Goal: Transaction & Acquisition: Purchase product/service

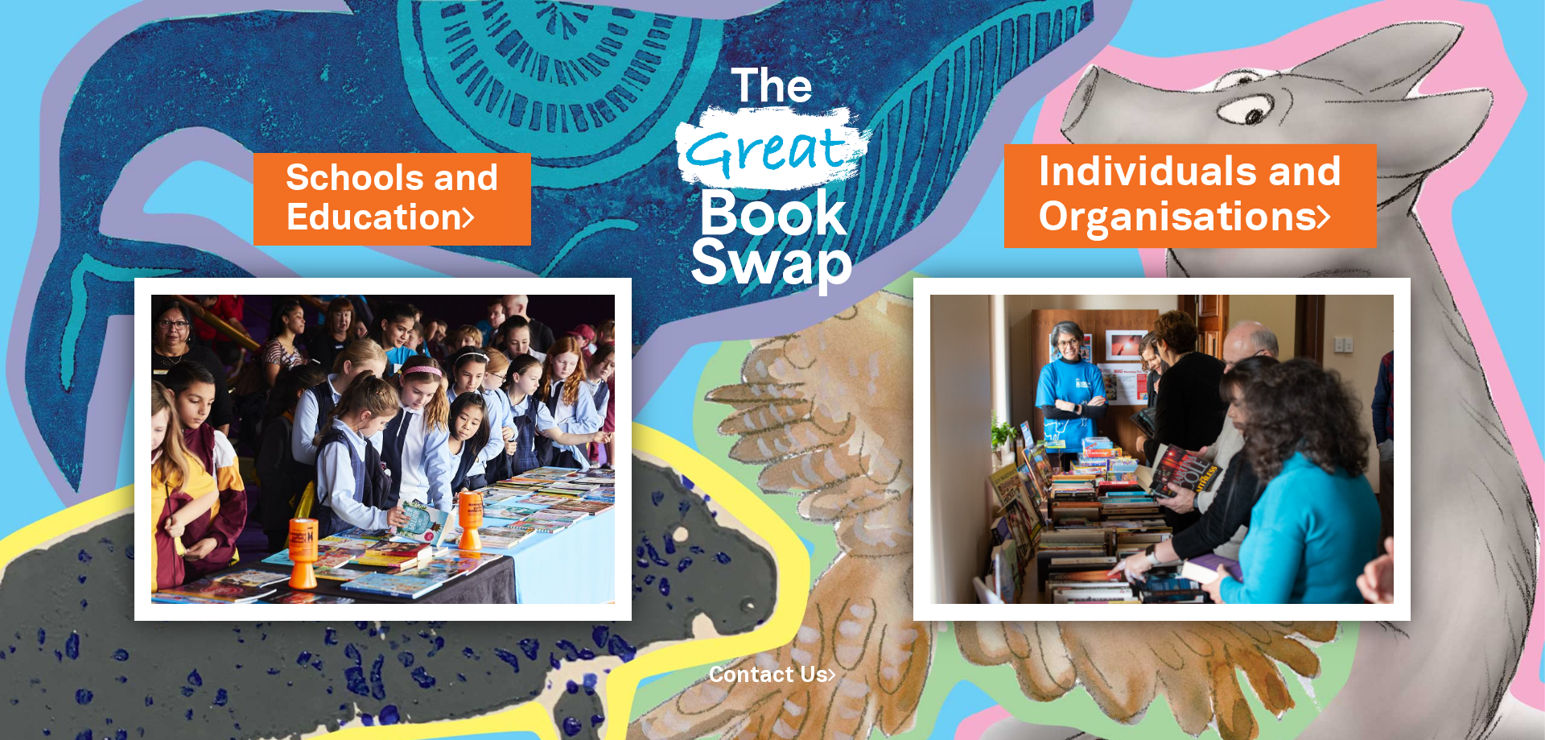
click at [1147, 198] on link "Individuals and Organisations" at bounding box center [1190, 195] width 305 height 101
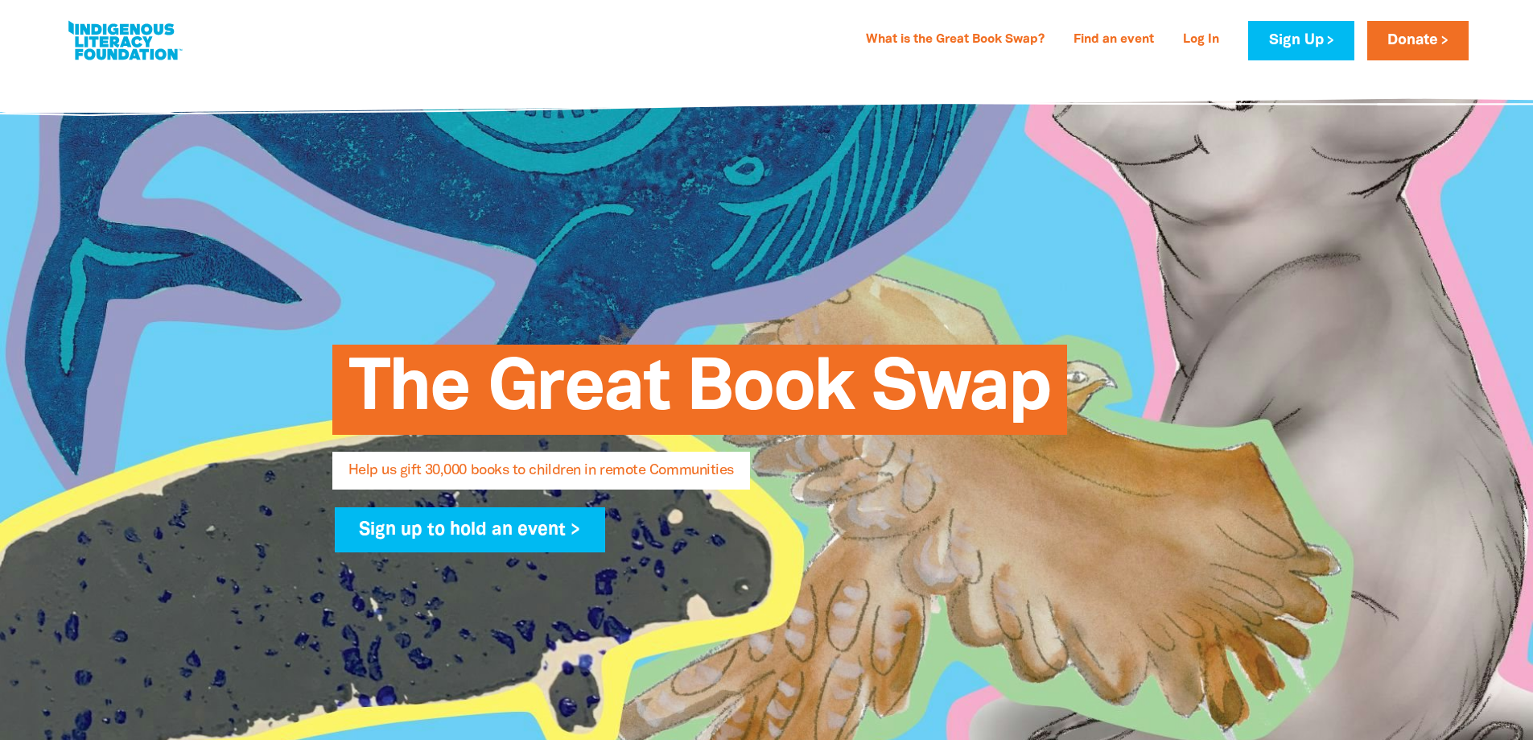
select select "AU"
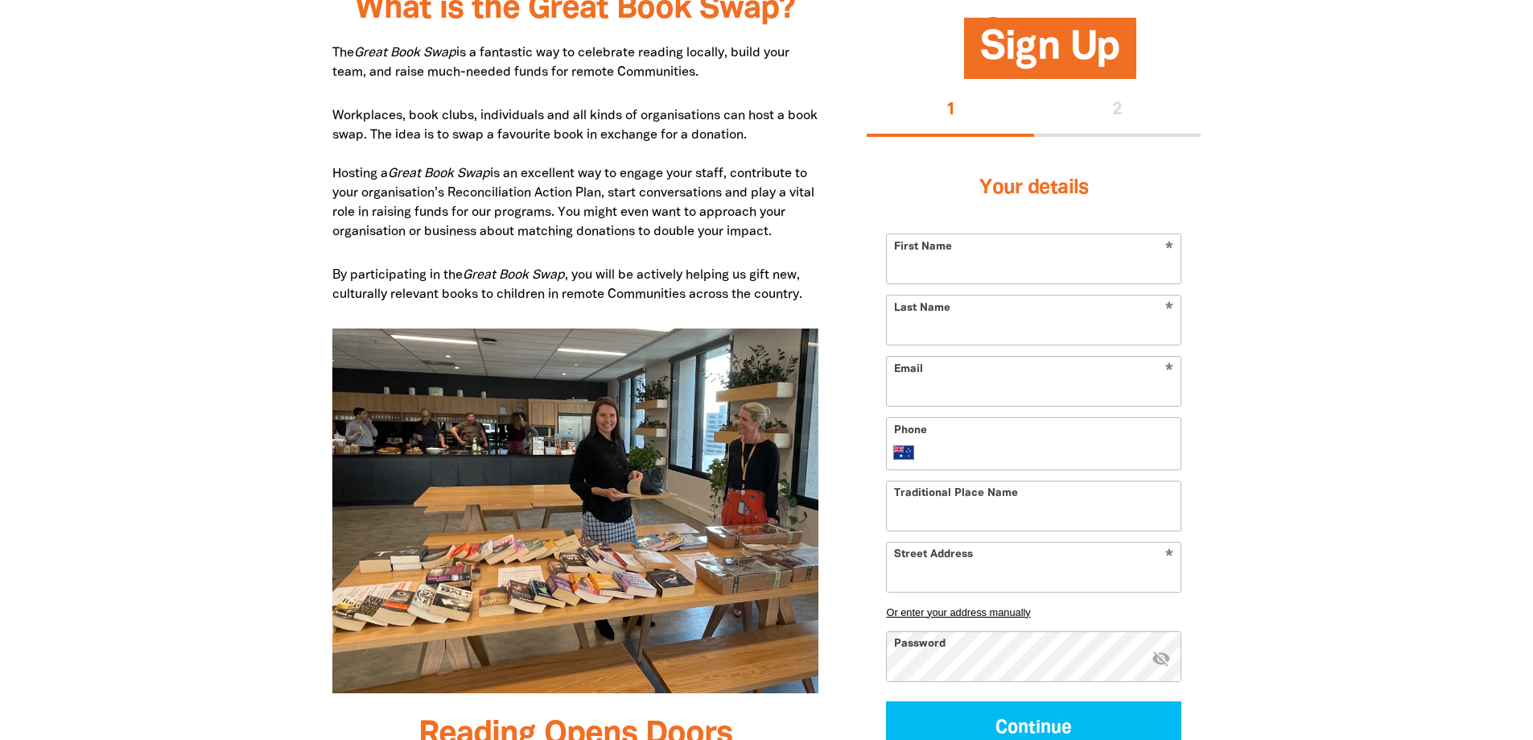
scroll to position [885, 0]
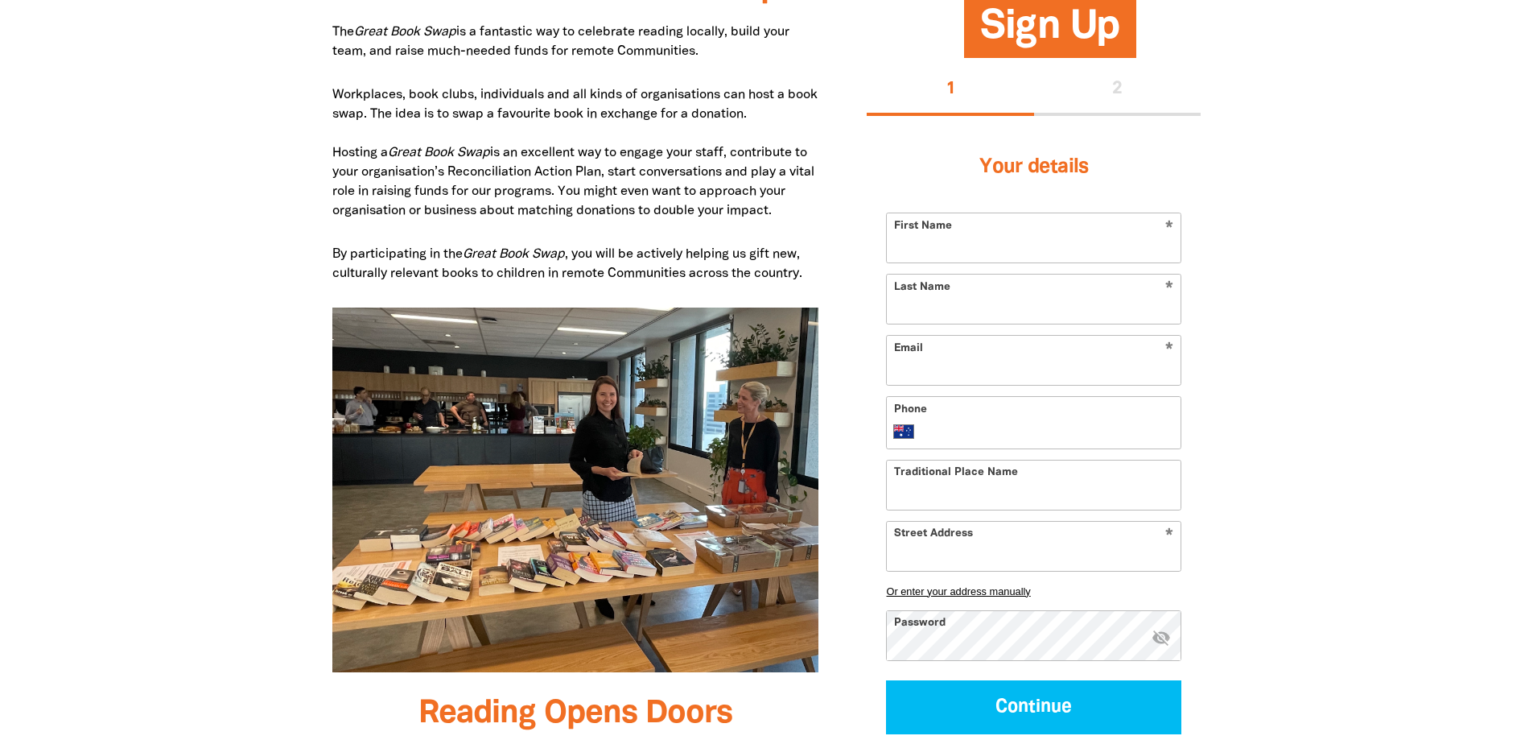
click at [938, 256] on input "First Name" at bounding box center [1034, 237] width 294 height 49
type input "[PERSON_NAME]"
type input "[EMAIL_ADDRESS][DOMAIN_NAME]"
type input "[PHONE_NUMBER]"
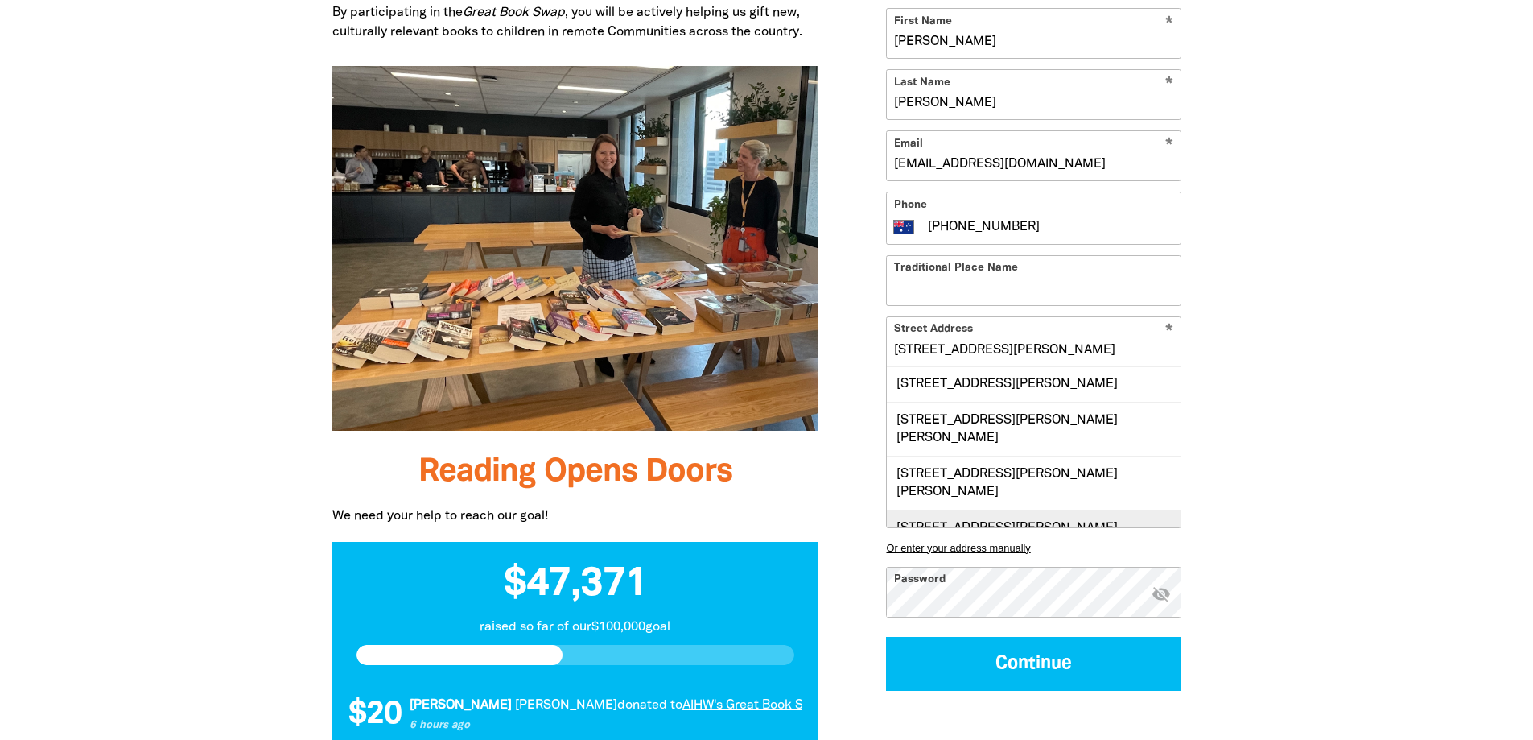
scroll to position [1, 0]
click at [986, 423] on div "[STREET_ADDRESS][PERSON_NAME][PERSON_NAME]" at bounding box center [1034, 429] width 294 height 54
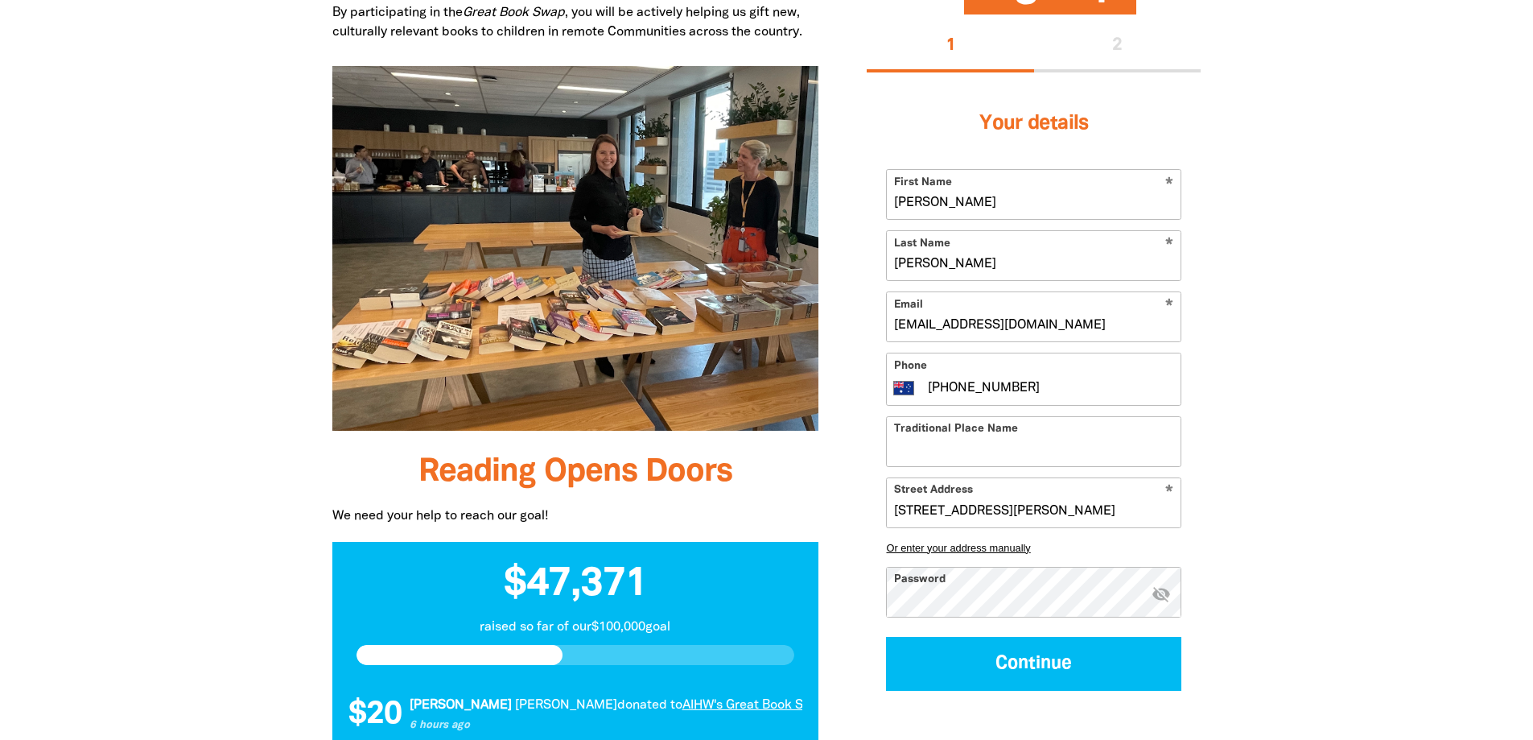
type input "[STREET_ADDRESS][PERSON_NAME][PERSON_NAME]"
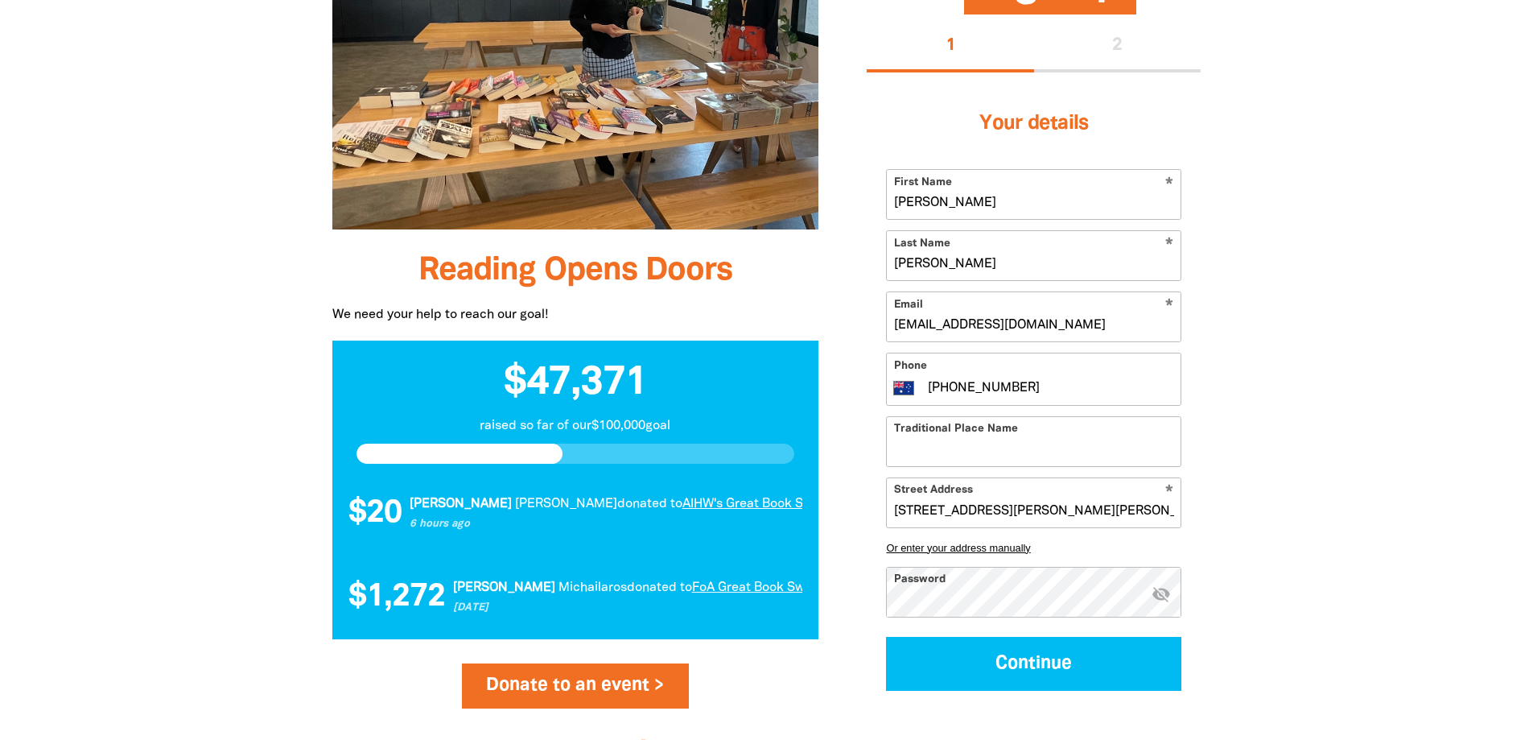
scroll to position [1368, 0]
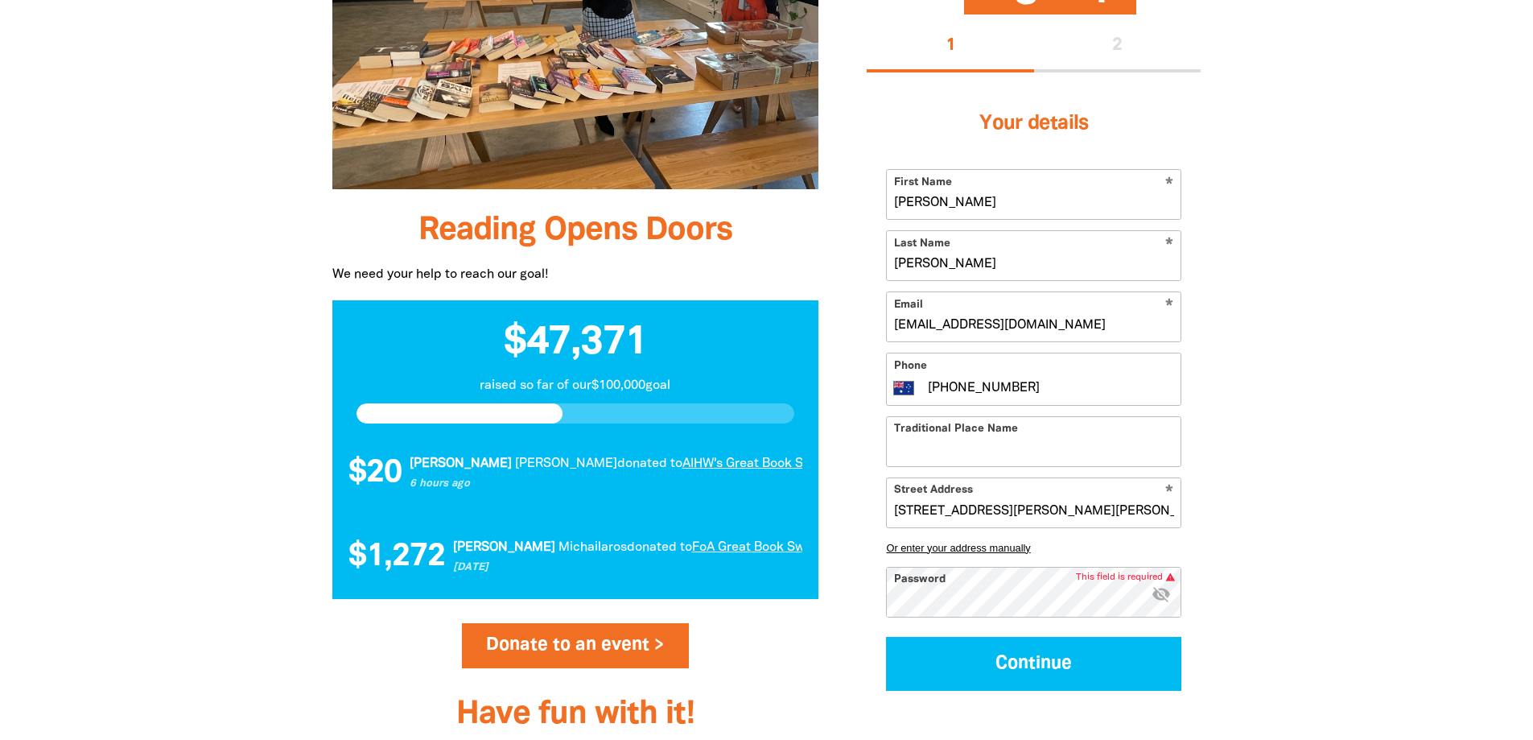
click at [1157, 592] on icon "visibility_off" at bounding box center [1161, 593] width 19 height 19
click at [1165, 592] on icon "visibility" at bounding box center [1161, 593] width 19 height 19
click at [1157, 602] on icon "visibility_off" at bounding box center [1161, 593] width 19 height 19
click at [1161, 592] on icon "visibility" at bounding box center [1161, 593] width 19 height 19
click at [1163, 591] on icon "visibility_off" at bounding box center [1161, 593] width 19 height 19
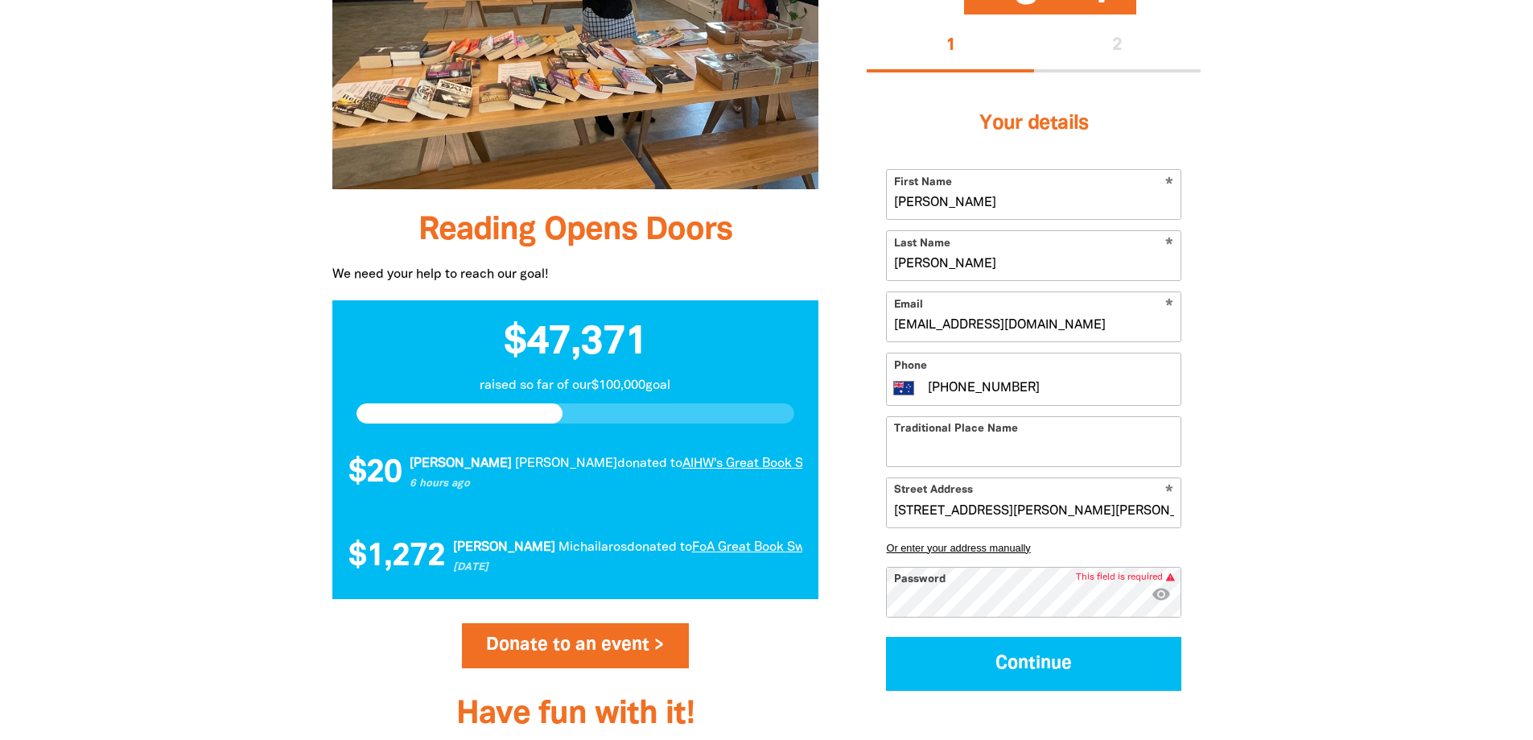
click at [1162, 591] on icon "visibility" at bounding box center [1161, 593] width 19 height 19
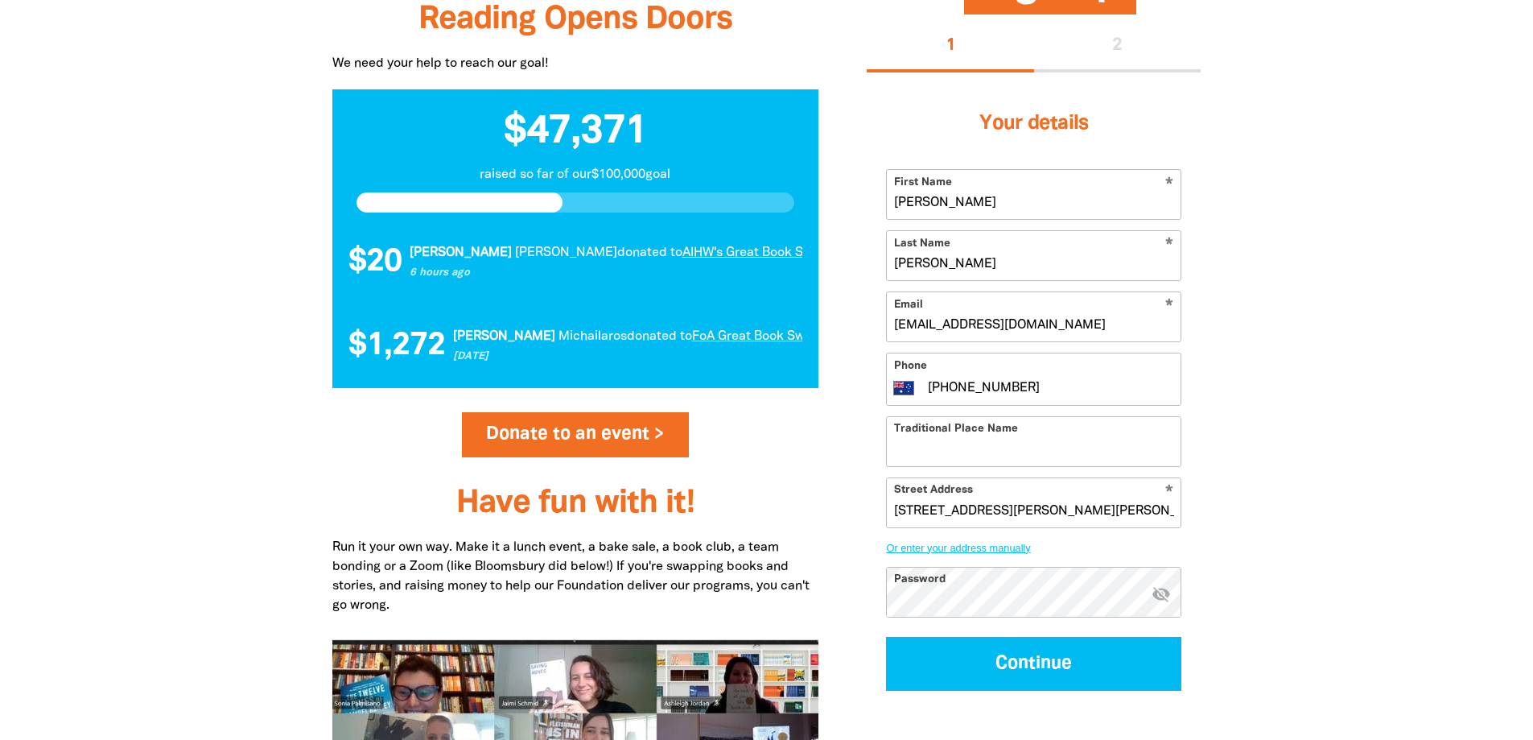
scroll to position [1610, 0]
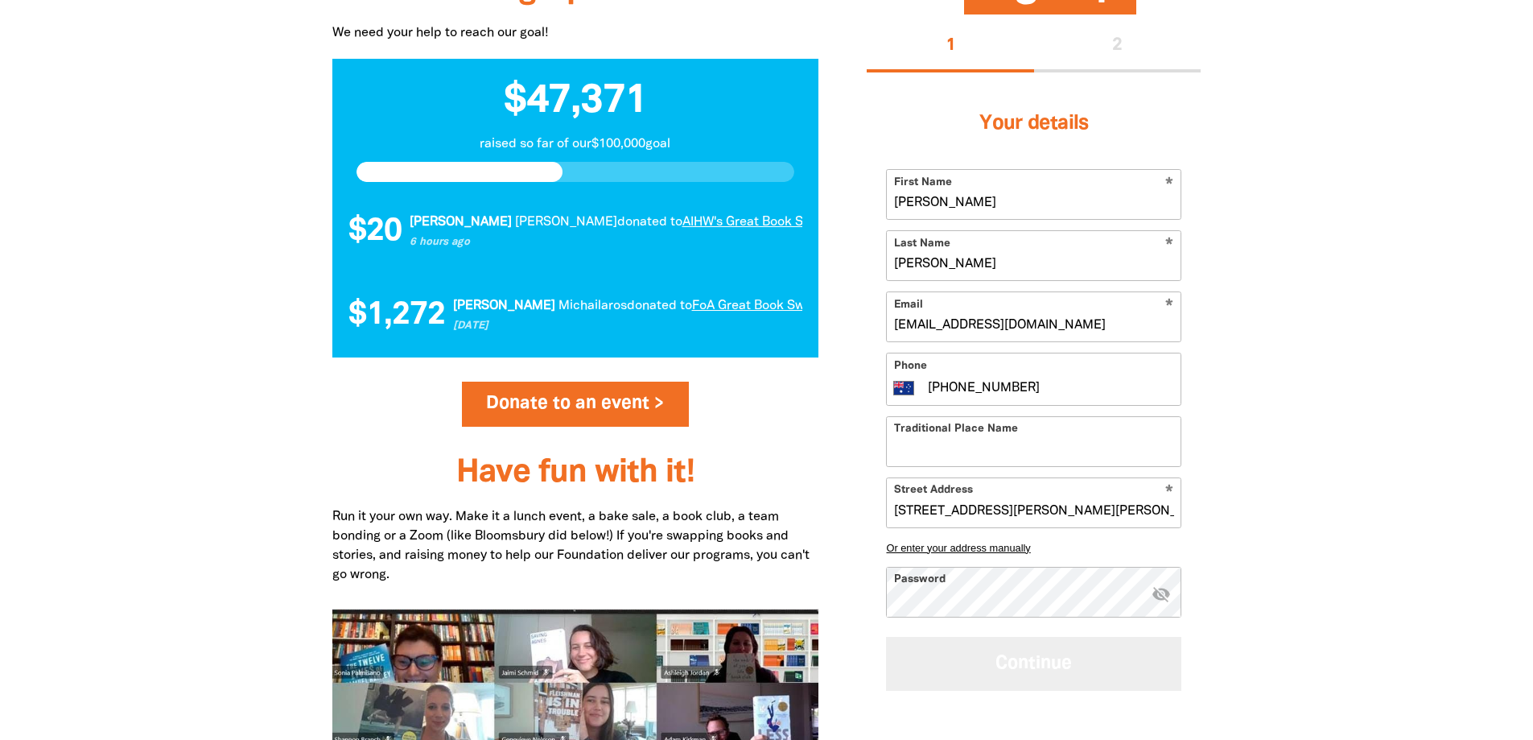
click at [1028, 663] on button "Continue" at bounding box center [1033, 664] width 295 height 54
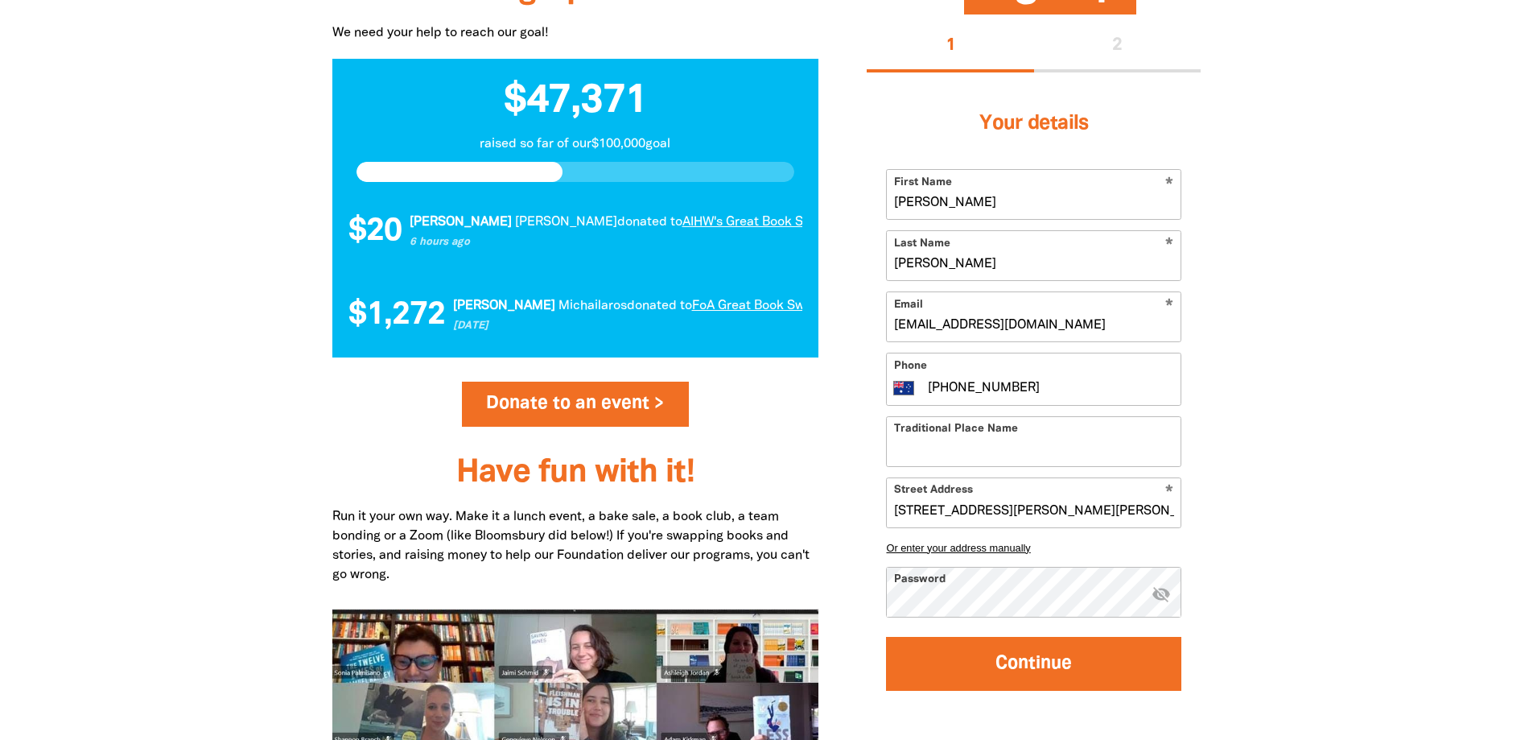
select select "No"
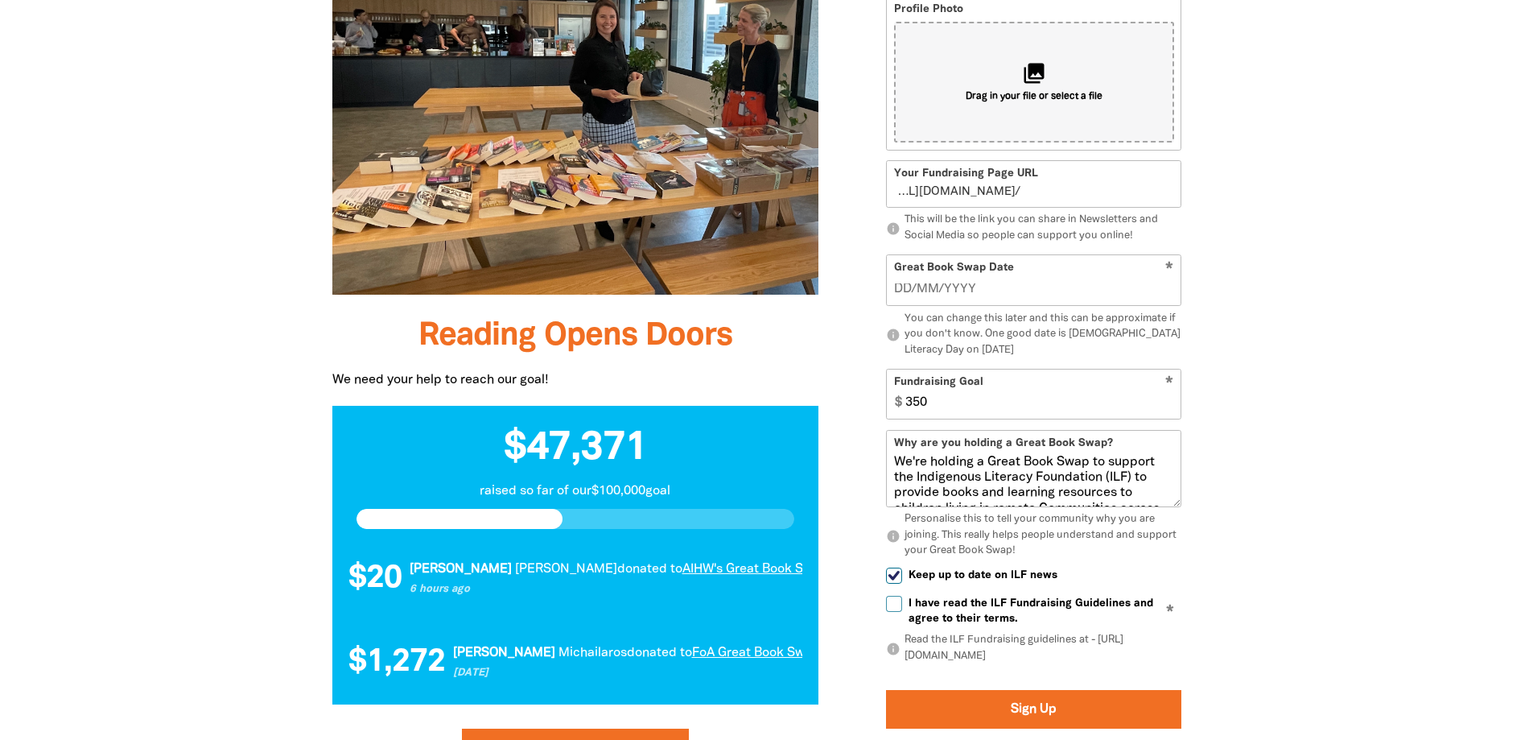
scroll to position [1250, 0]
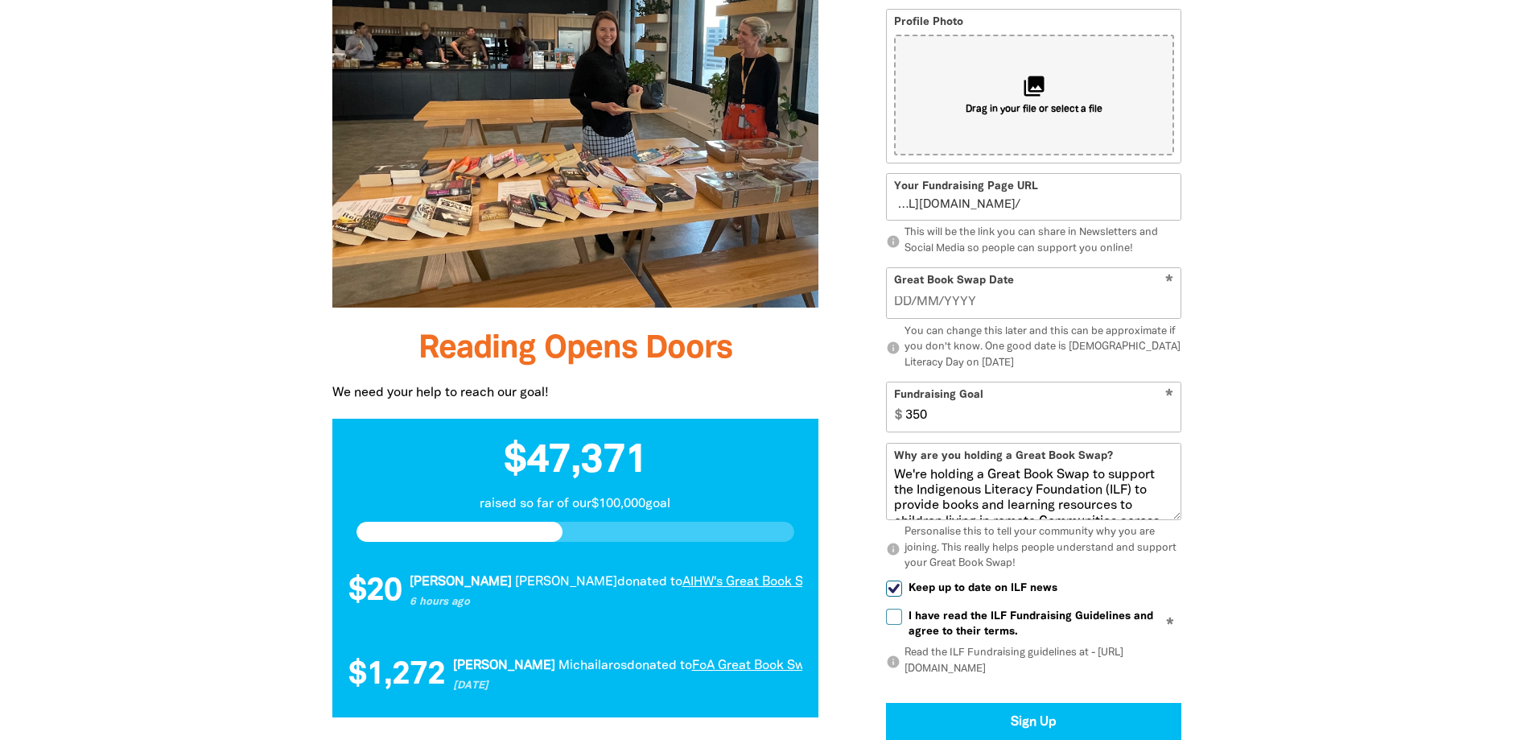
type input "__/__/____"
click at [936, 303] on input "__/__/____" at bounding box center [1034, 302] width 280 height 18
click at [933, 419] on input "350" at bounding box center [1039, 406] width 282 height 49
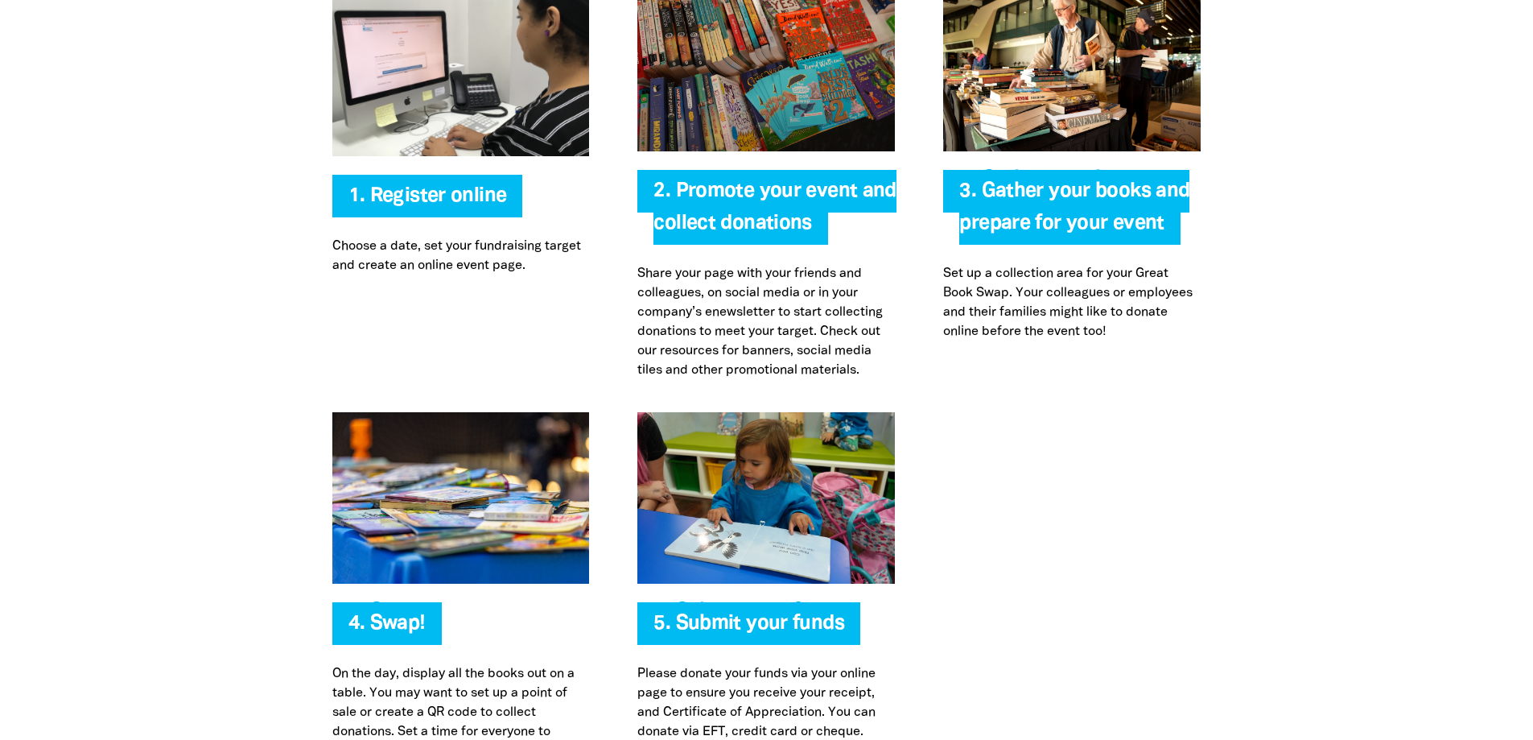
scroll to position [3342, 0]
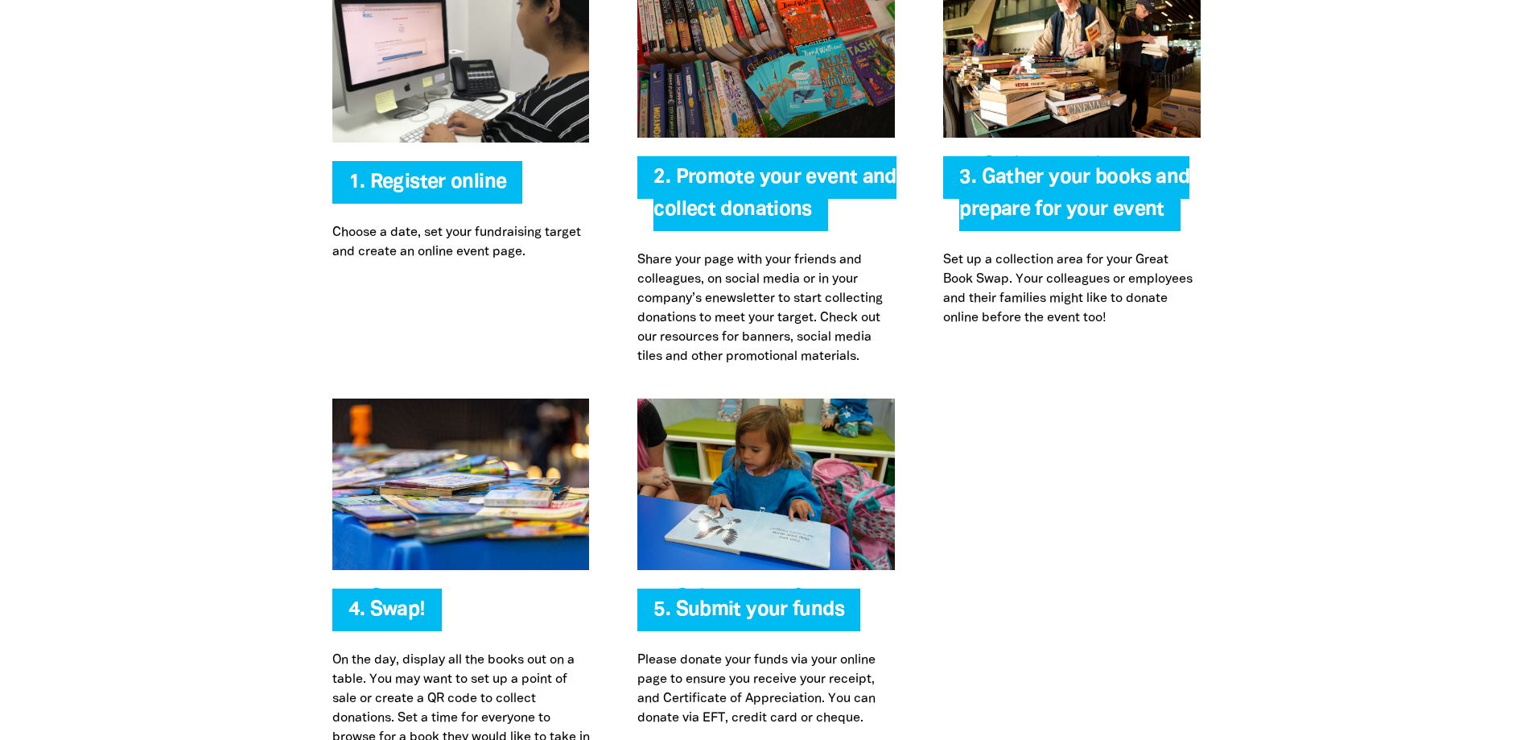
type input "5"
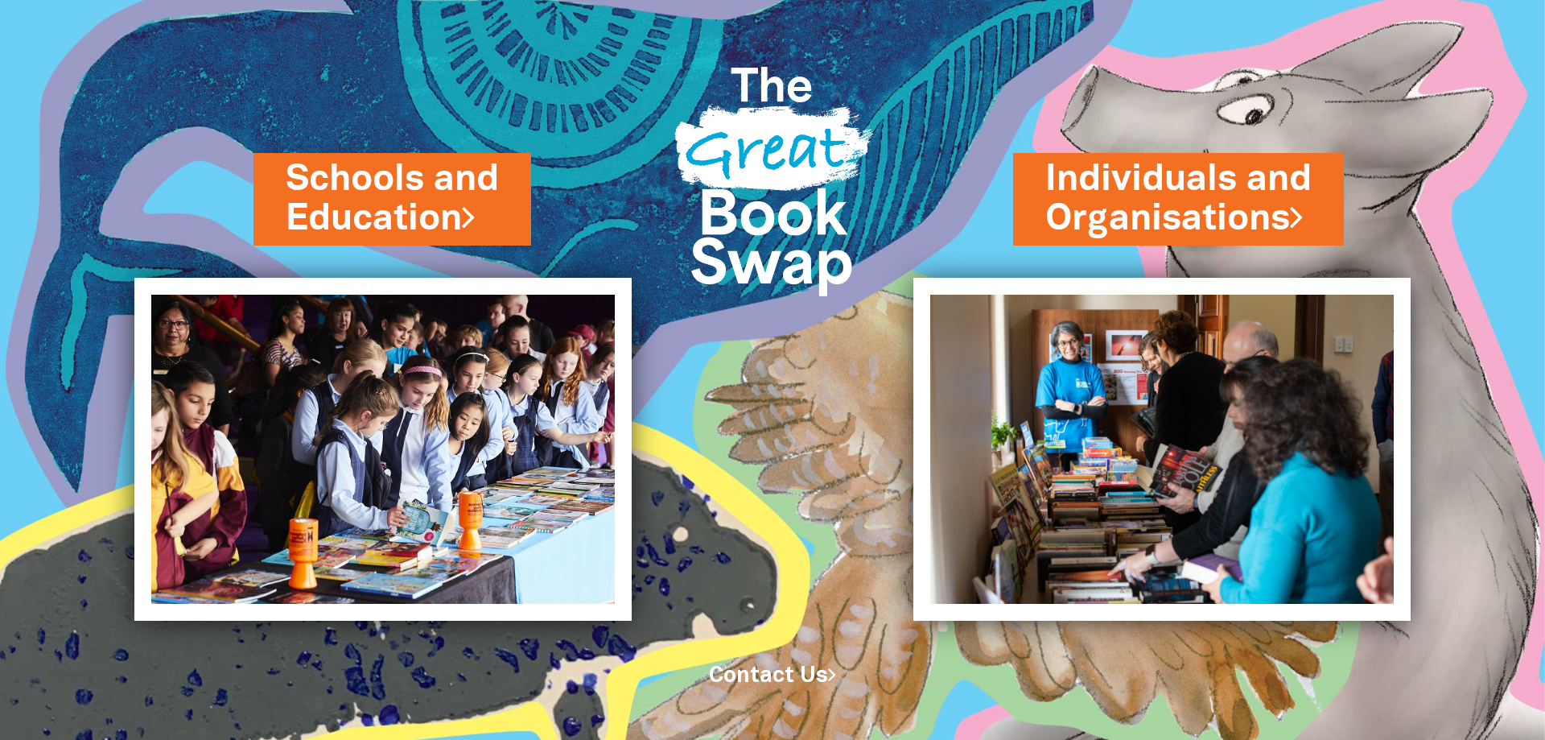
click at [790, 675] on link "Contact Us" at bounding box center [772, 676] width 127 height 20
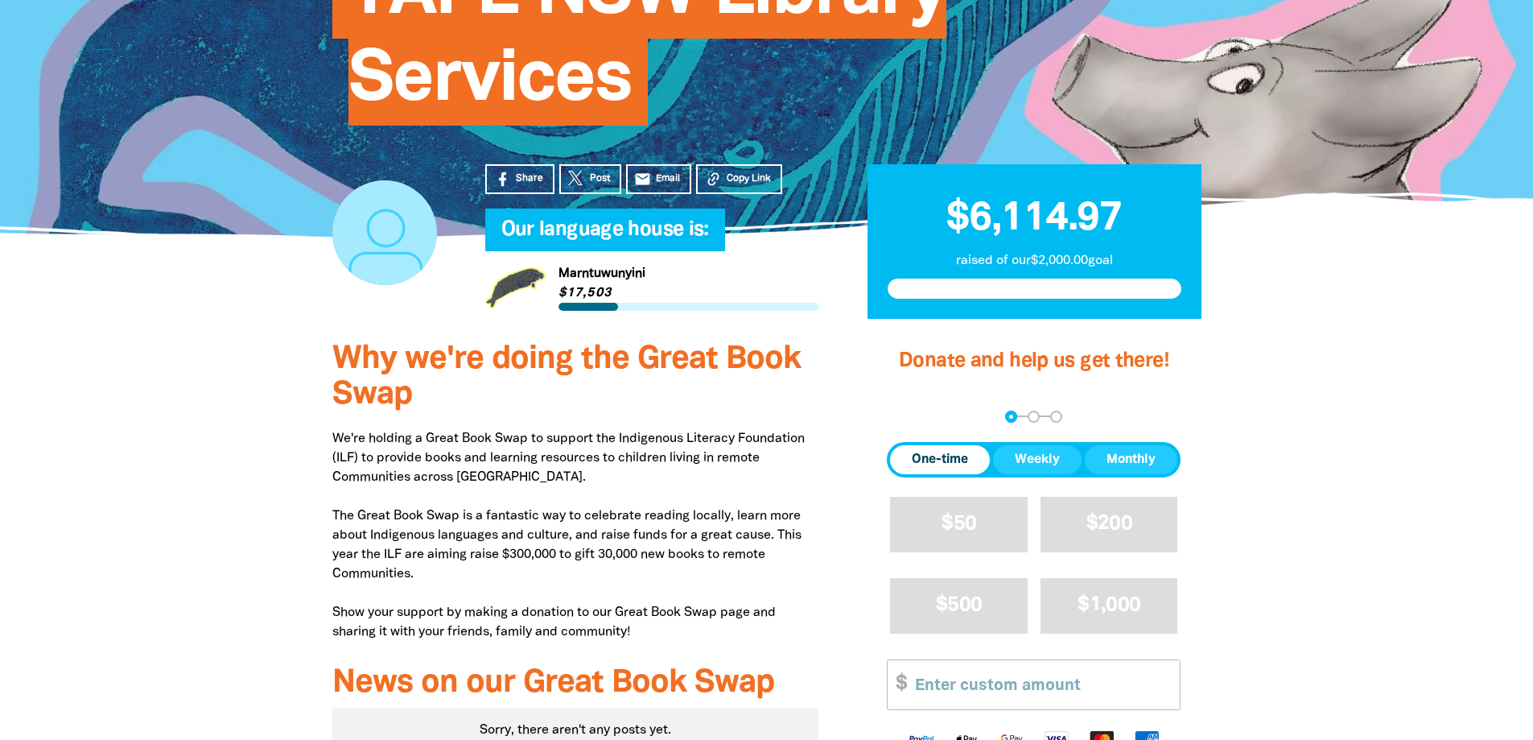
scroll to position [322, 0]
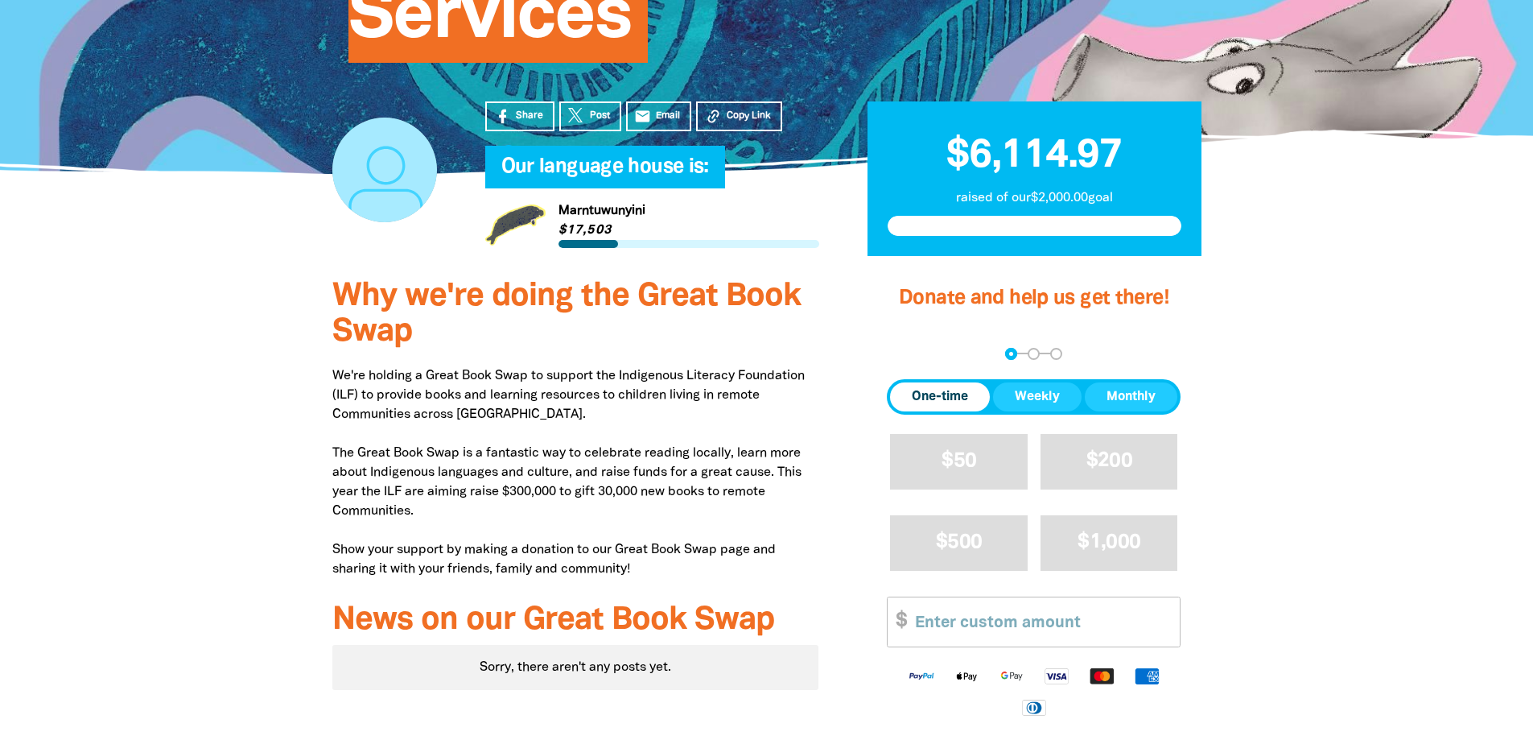
click at [938, 404] on span "One-time" at bounding box center [940, 396] width 56 height 19
click at [955, 621] on input "Other Amount" at bounding box center [1042, 621] width 276 height 49
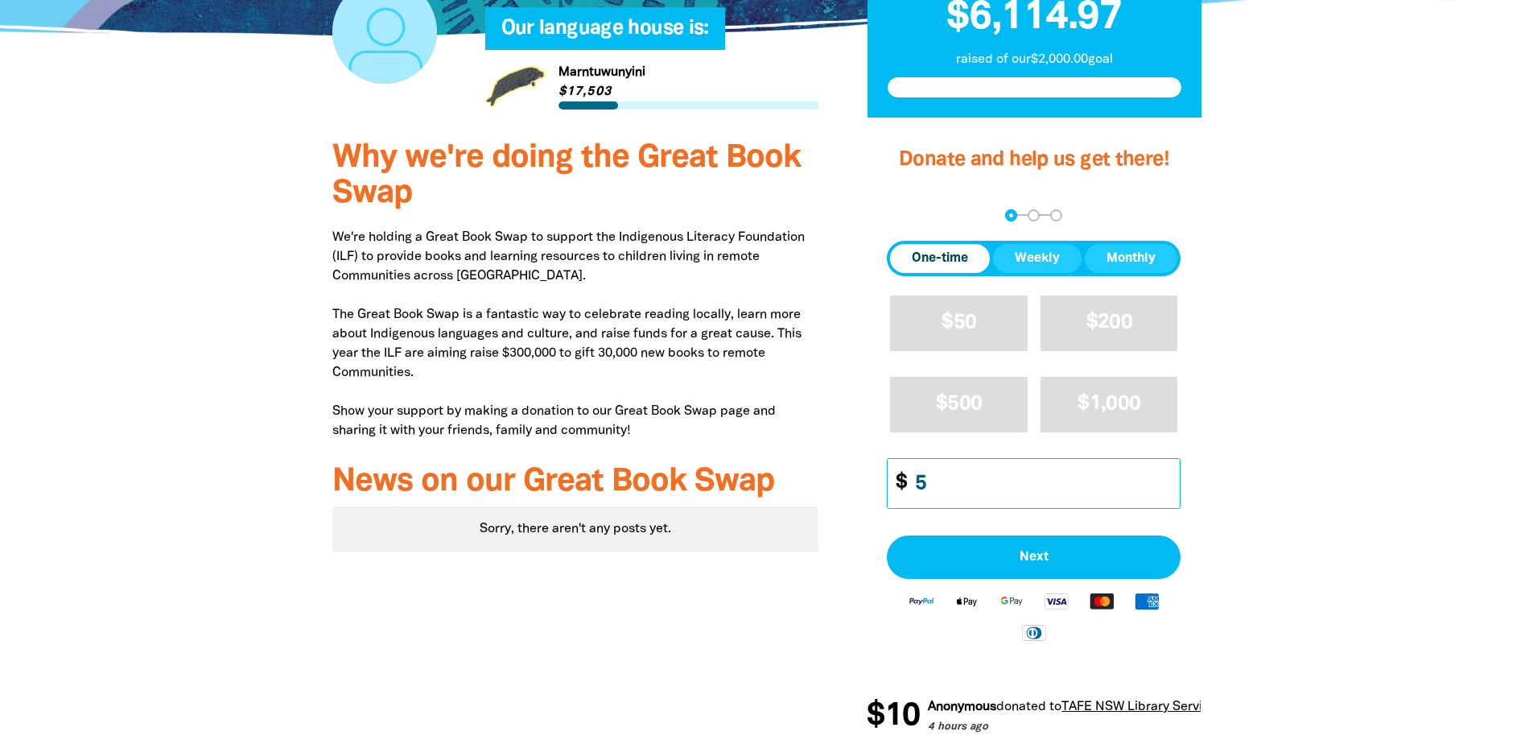
scroll to position [644, 0]
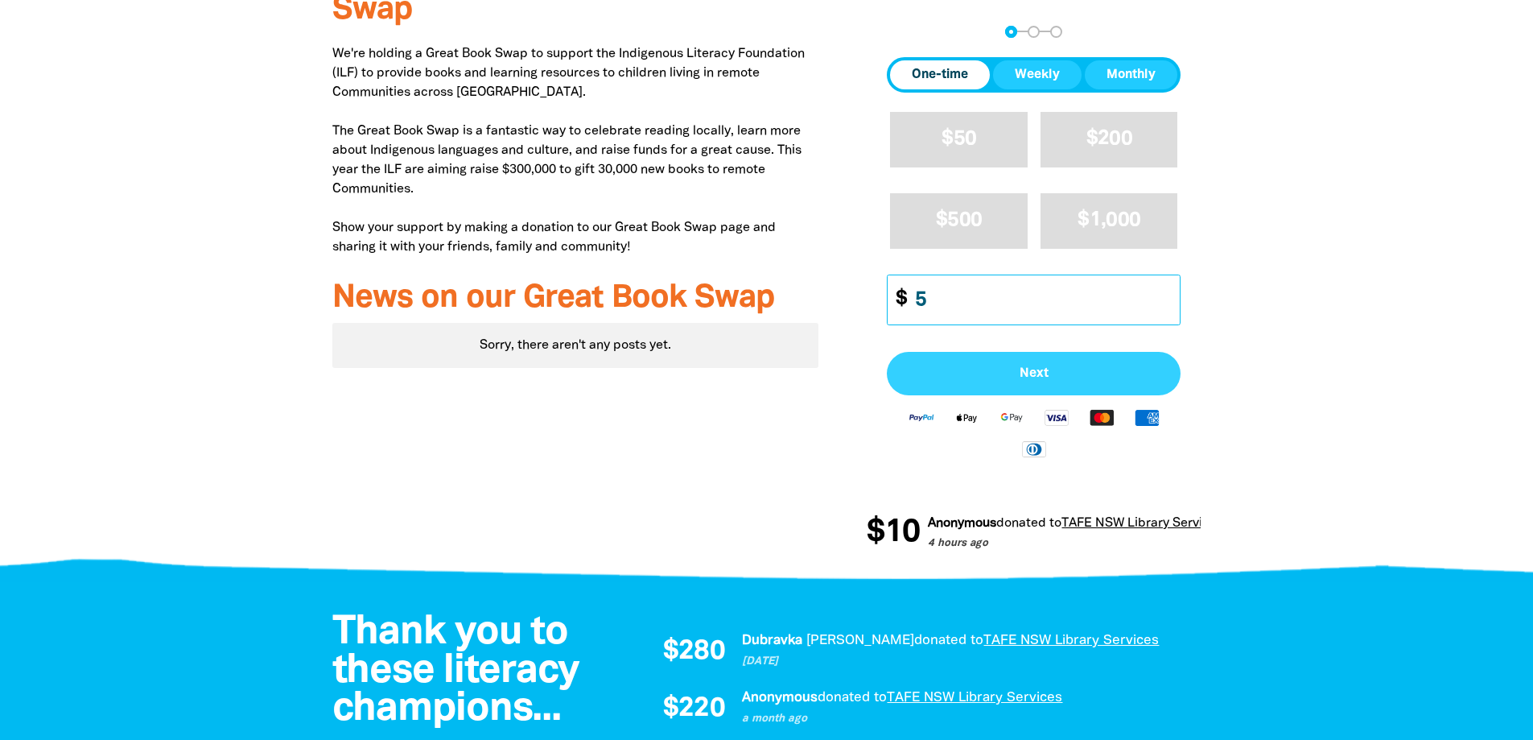
type input "5"
click at [1024, 375] on span "Next" at bounding box center [1034, 373] width 258 height 13
select select "AU"
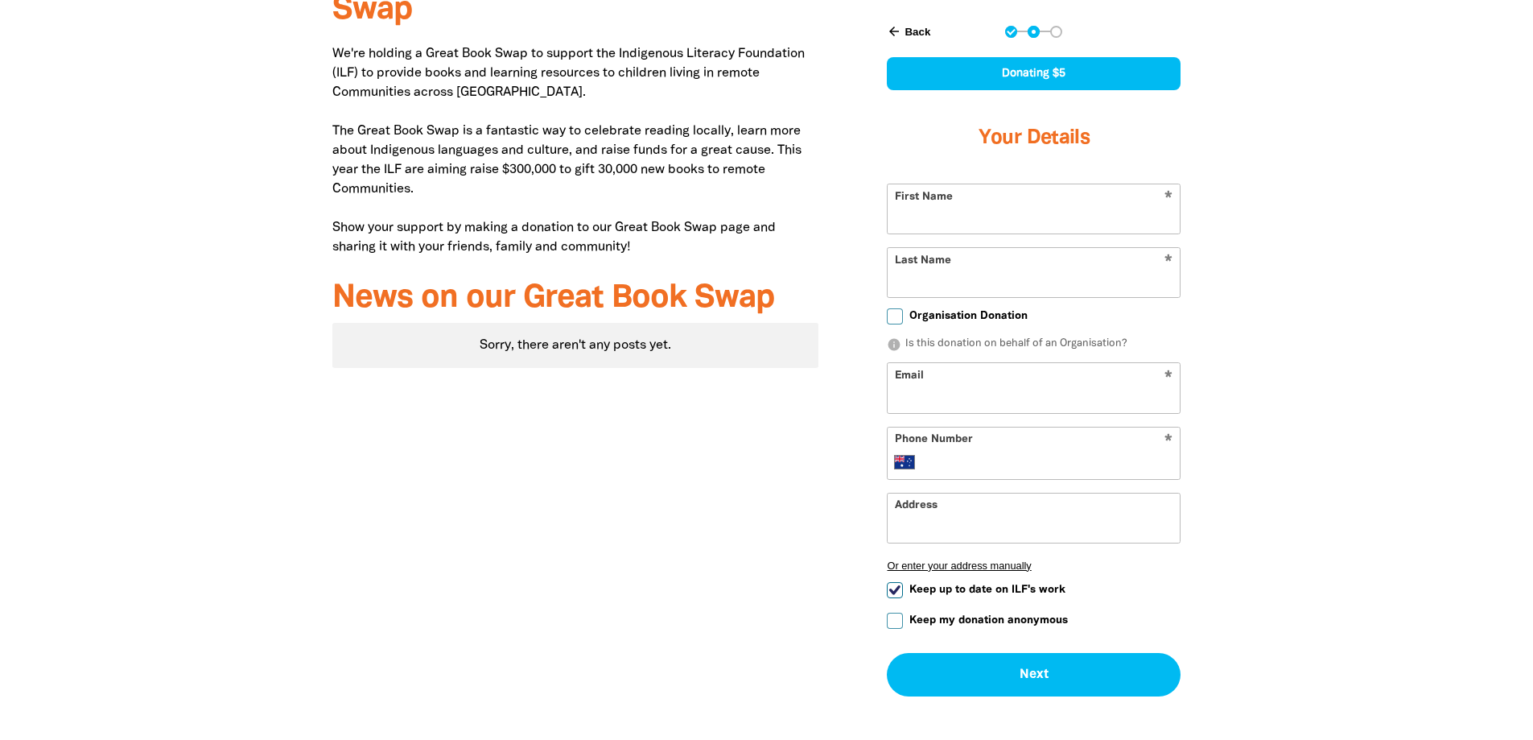
click at [942, 220] on input "First Name" at bounding box center [1034, 208] width 292 height 49
type input "[PERSON_NAME]"
type input "[EMAIL_ADDRESS][DOMAIN_NAME]"
type input "[PHONE_NUMBER]"
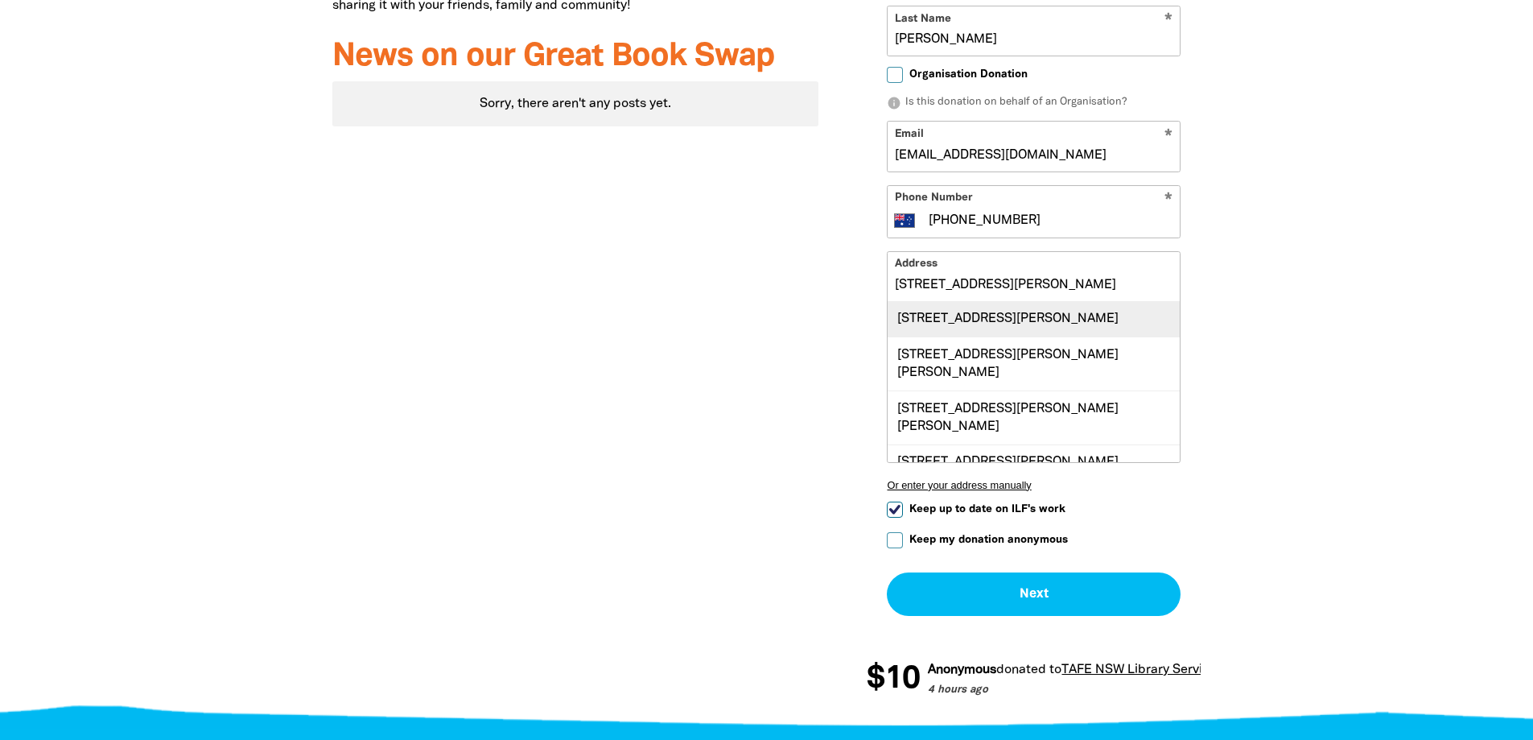
scroll to position [1, 0]
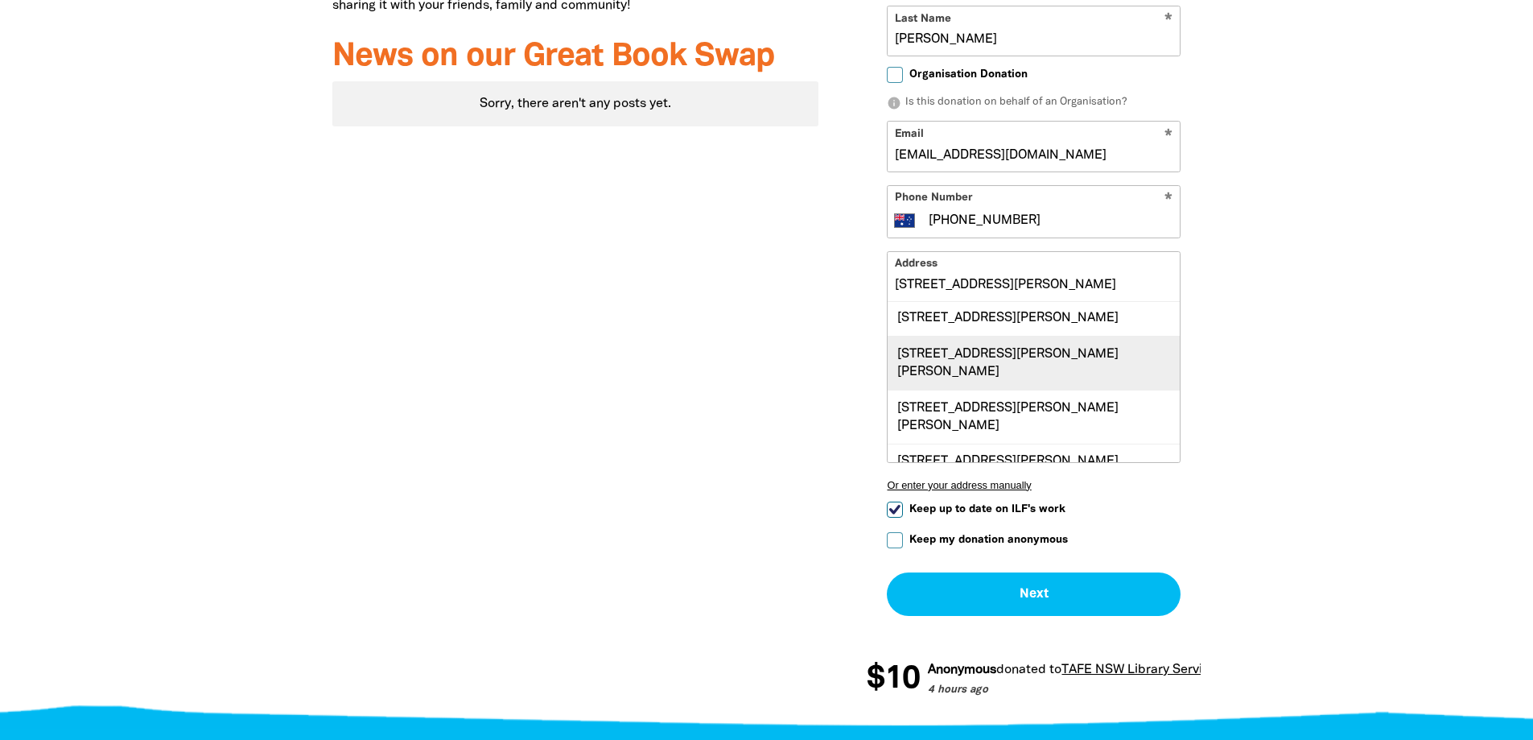
click at [1008, 365] on div "[STREET_ADDRESS][PERSON_NAME][PERSON_NAME]" at bounding box center [1034, 363] width 292 height 54
type input "[STREET_ADDRESS][PERSON_NAME][PERSON_NAME]"
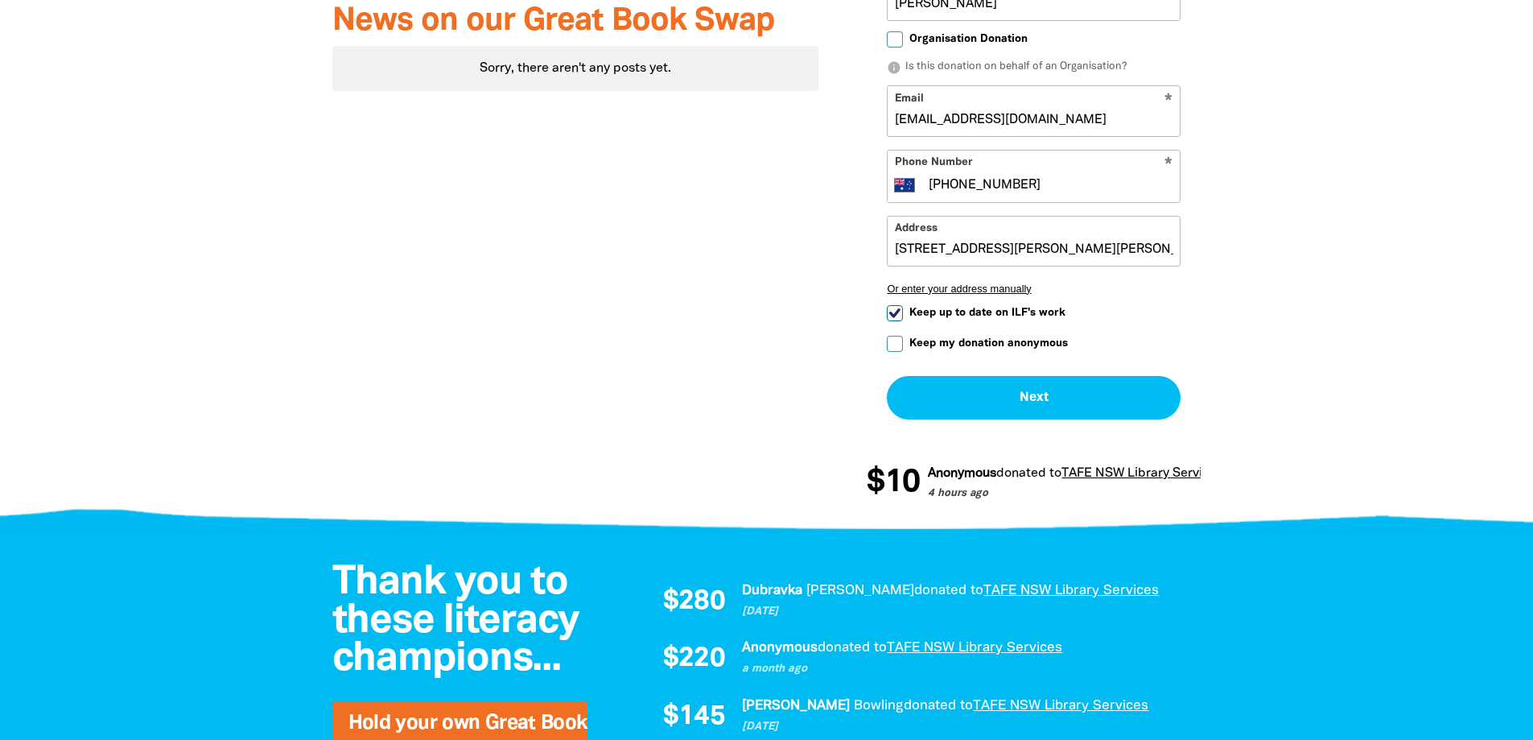
scroll to position [966, 0]
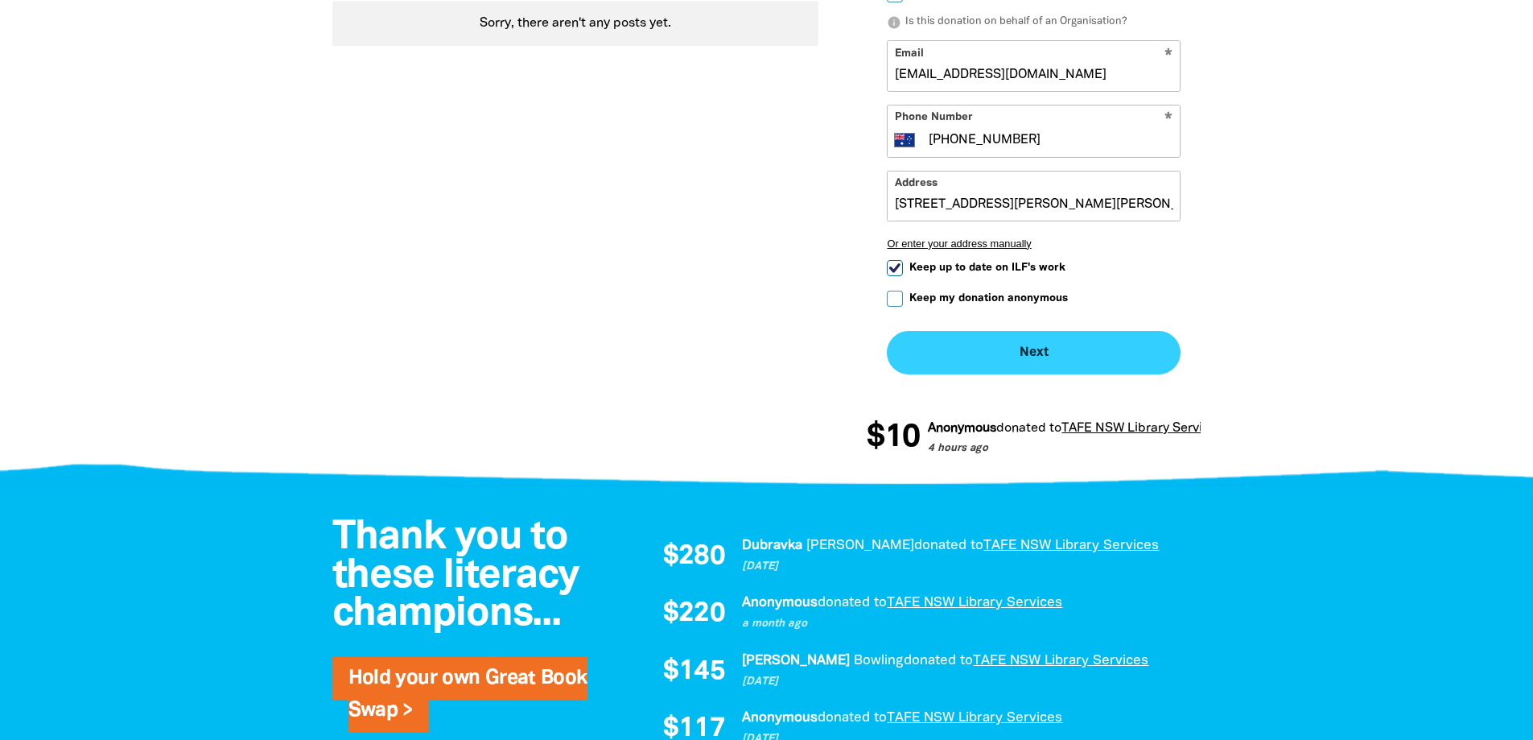
click at [1021, 361] on button "Next chevron_right" at bounding box center [1034, 352] width 294 height 43
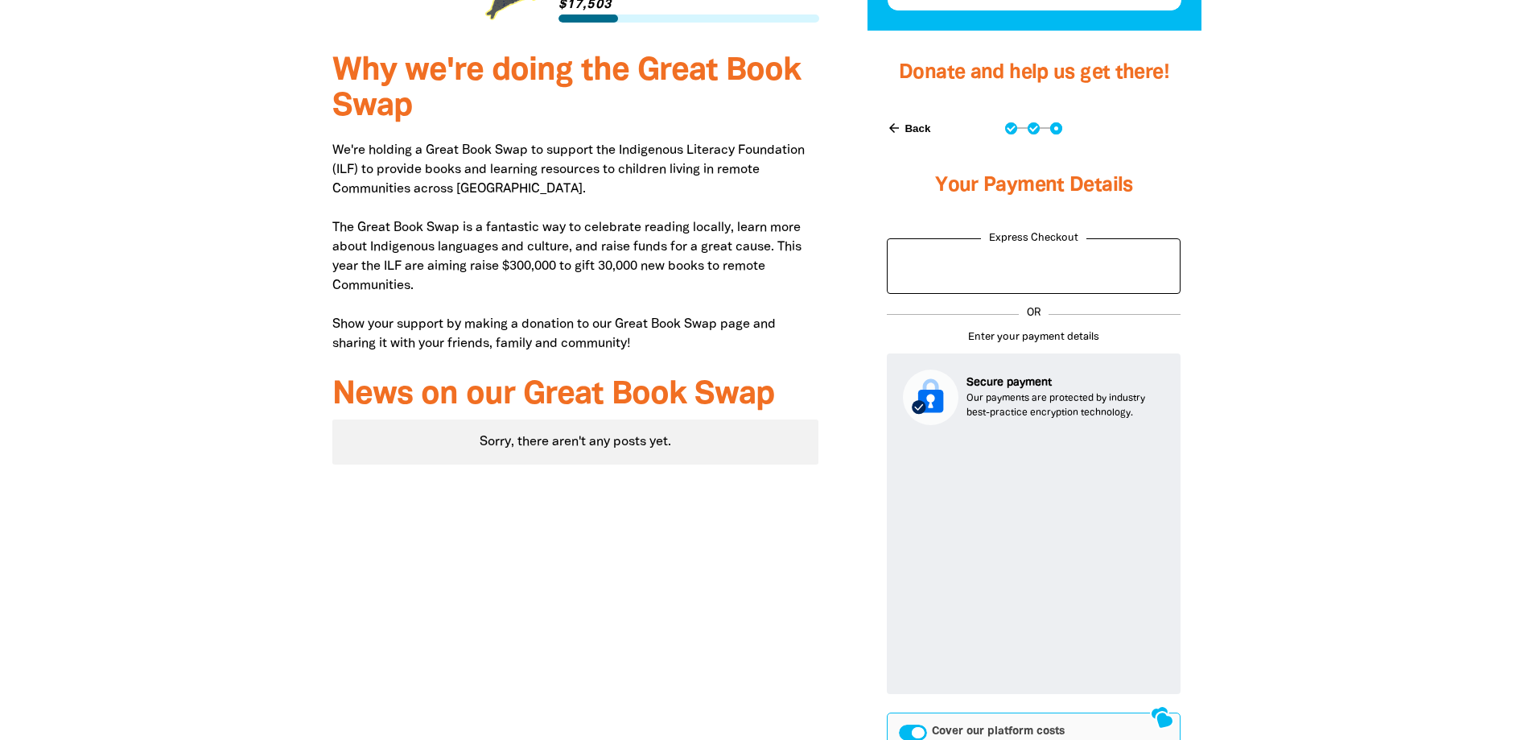
scroll to position [555, 0]
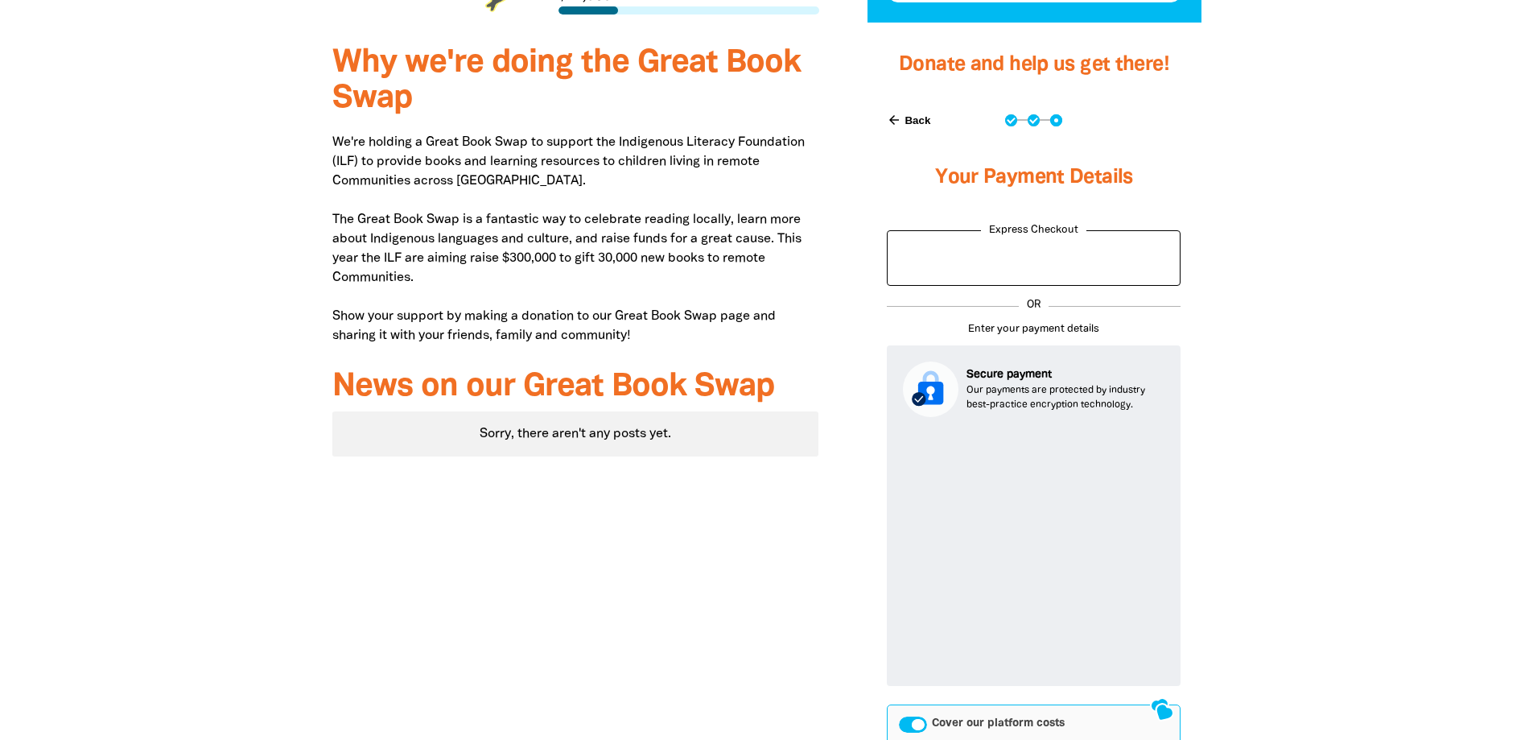
click at [897, 123] on icon "arrow_back" at bounding box center [894, 120] width 14 height 14
select select "AU"
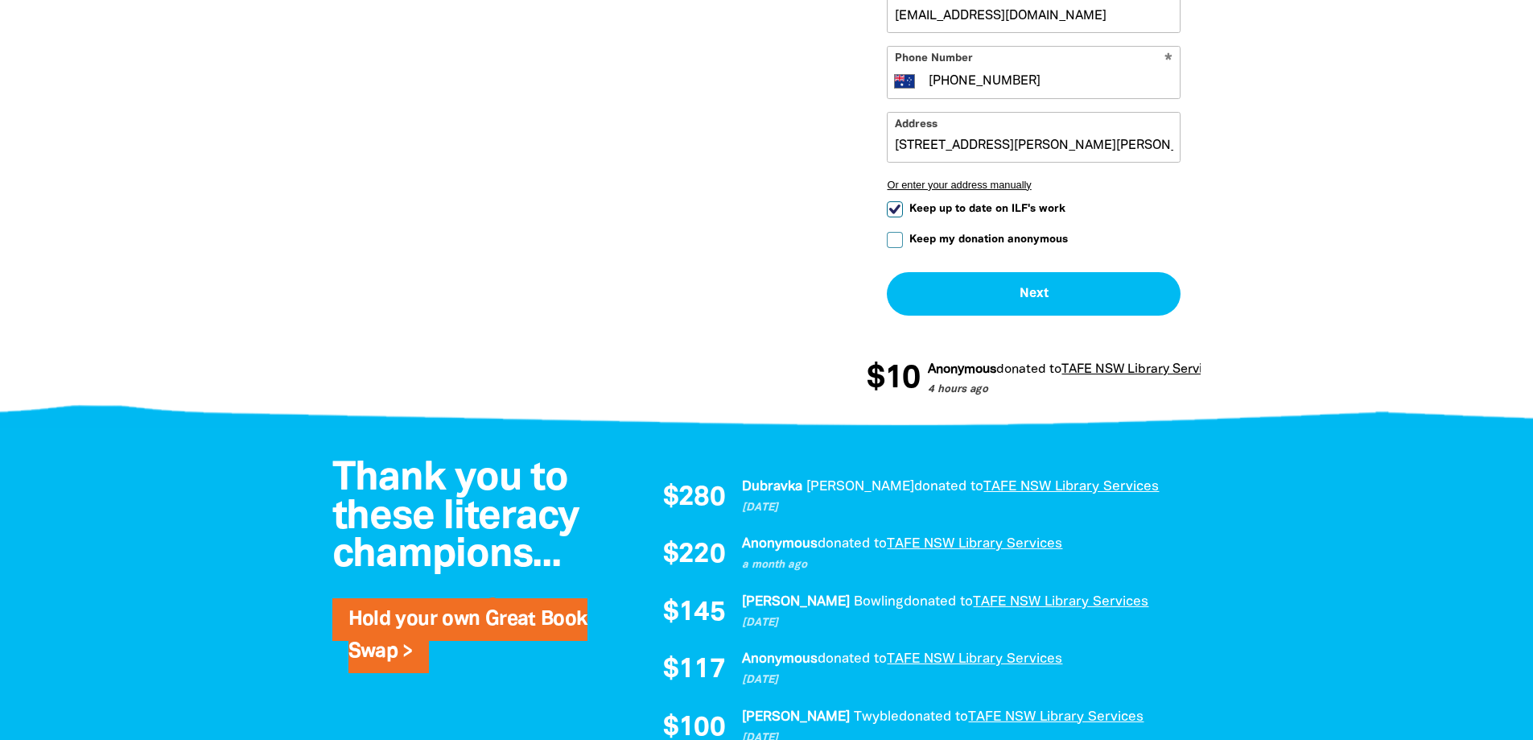
scroll to position [1029, 0]
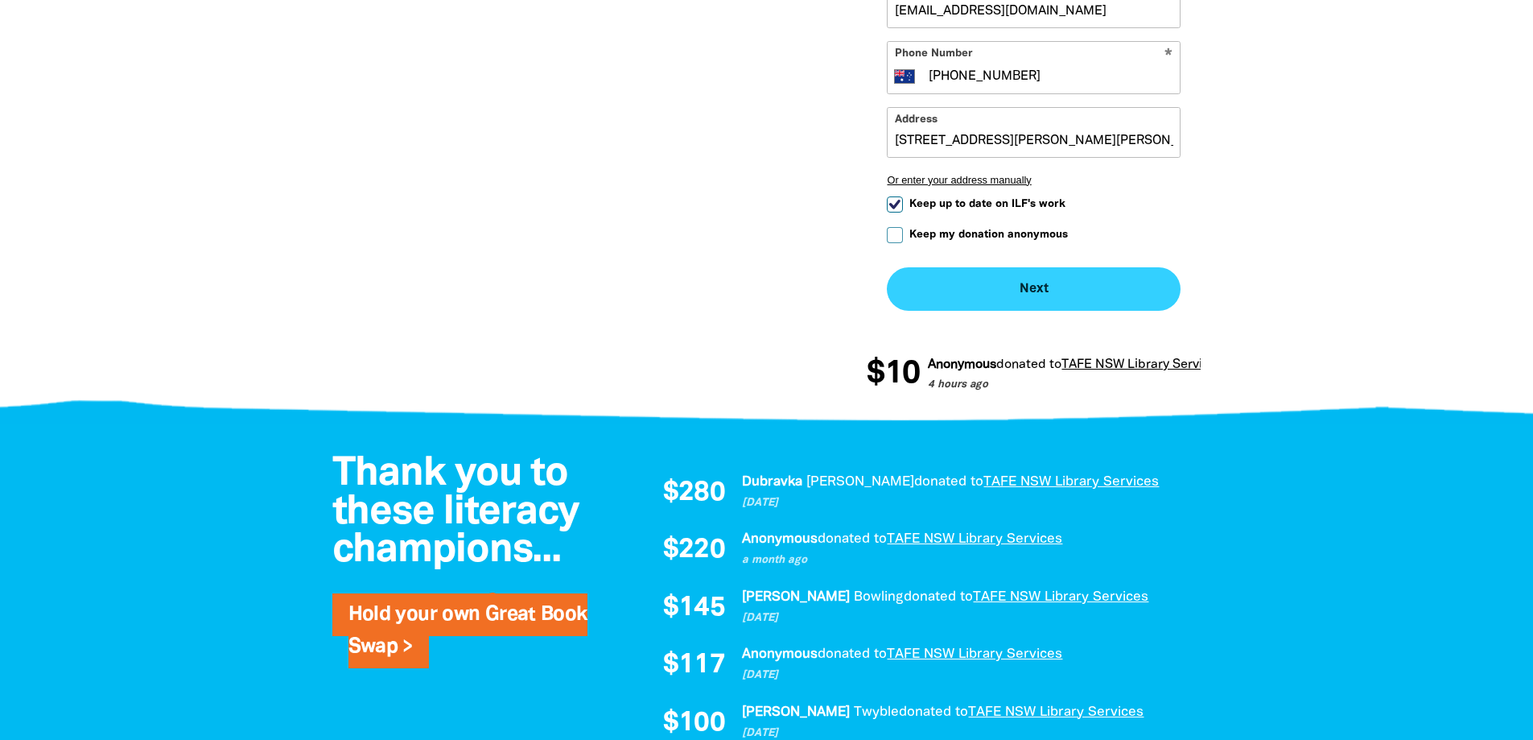
click at [1000, 298] on button "Next chevron_right" at bounding box center [1034, 288] width 294 height 43
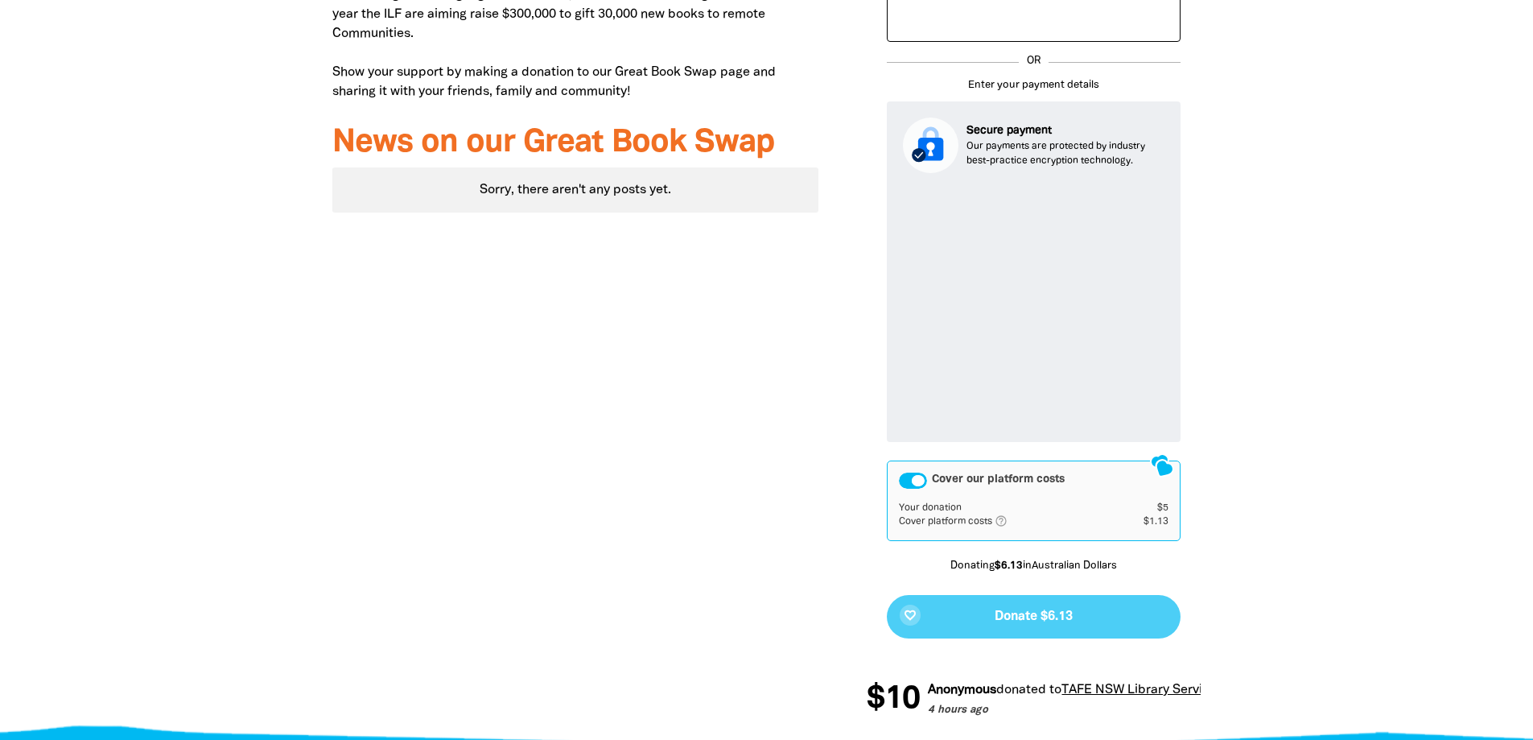
scroll to position [797, 0]
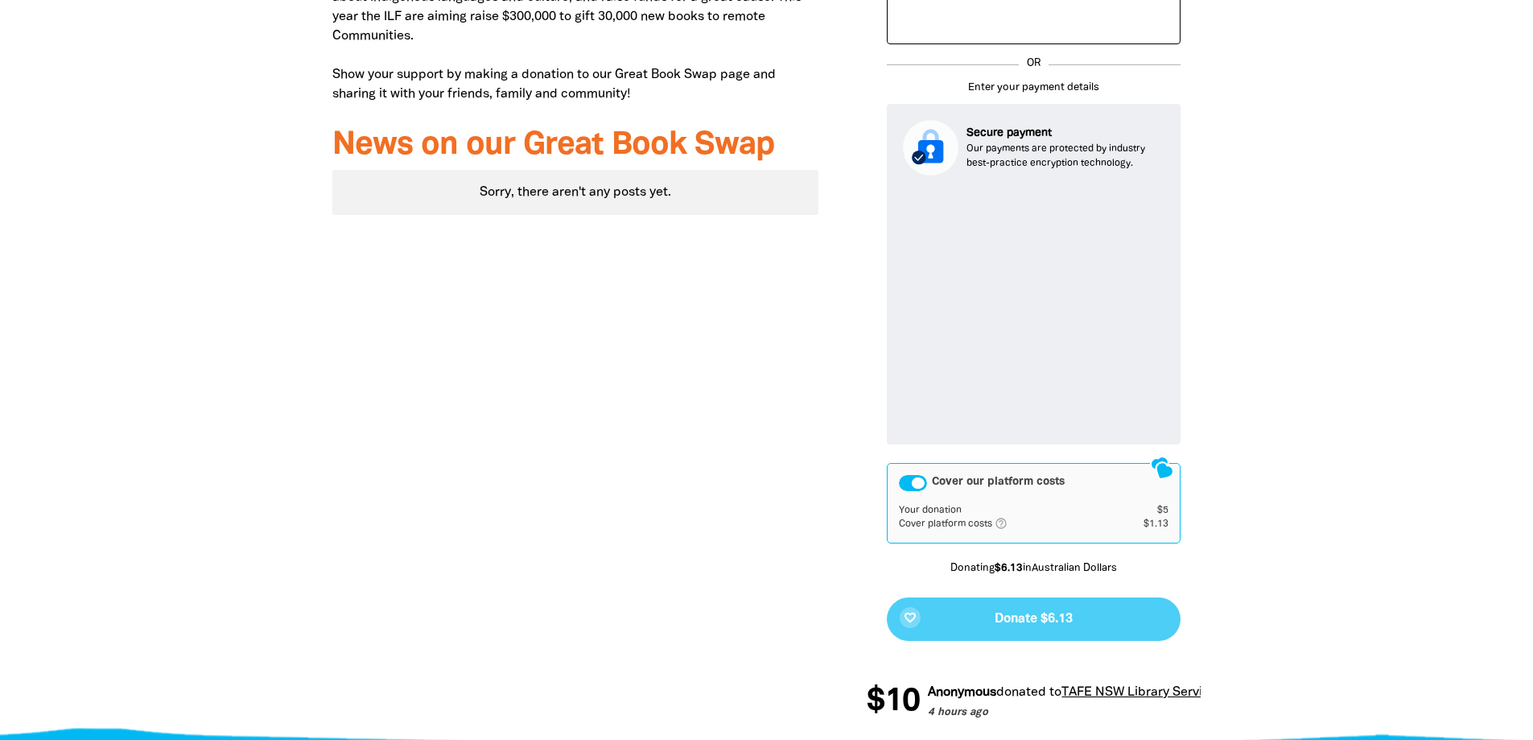
click at [988, 621] on div "favorite_border Donate $6.13" at bounding box center [1034, 618] width 294 height 43
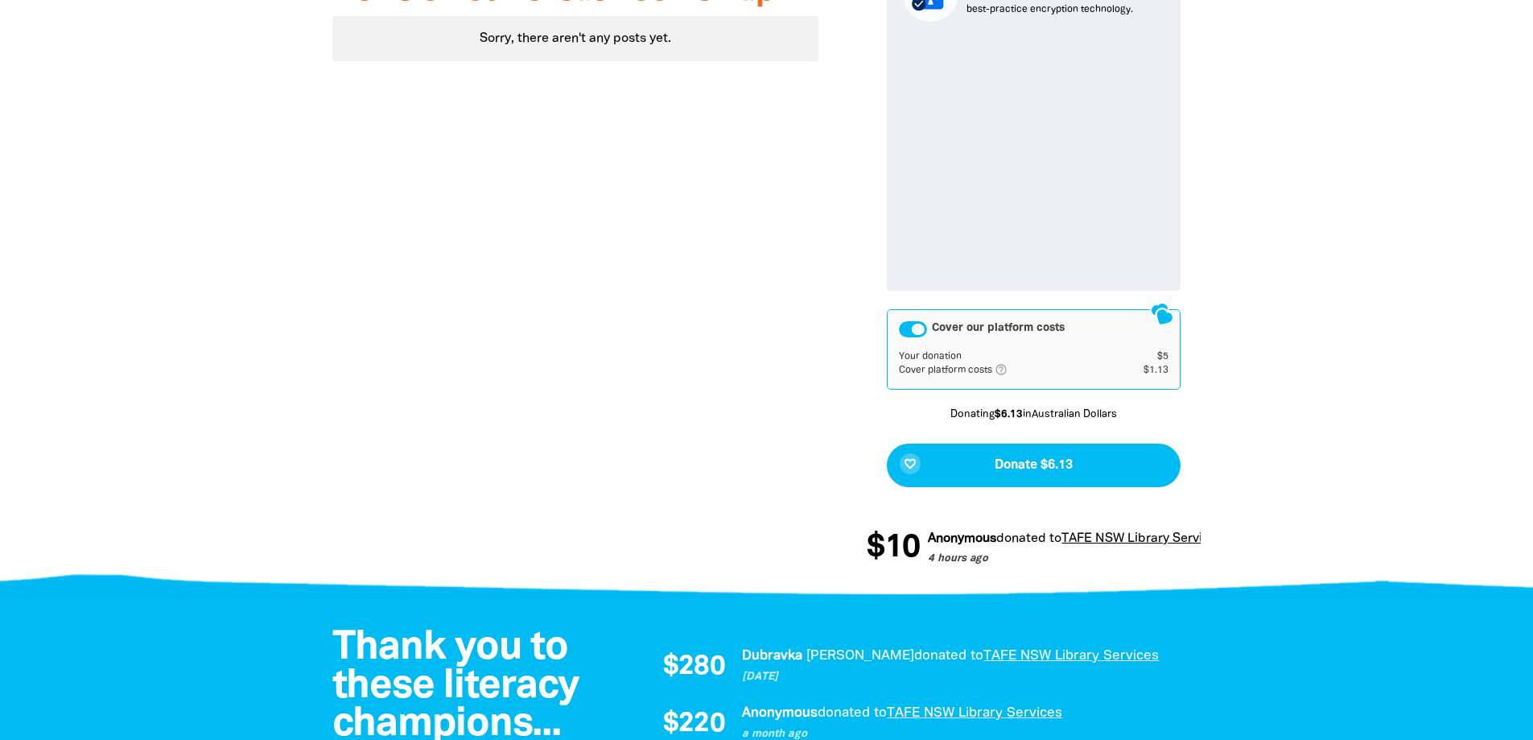
scroll to position [958, 0]
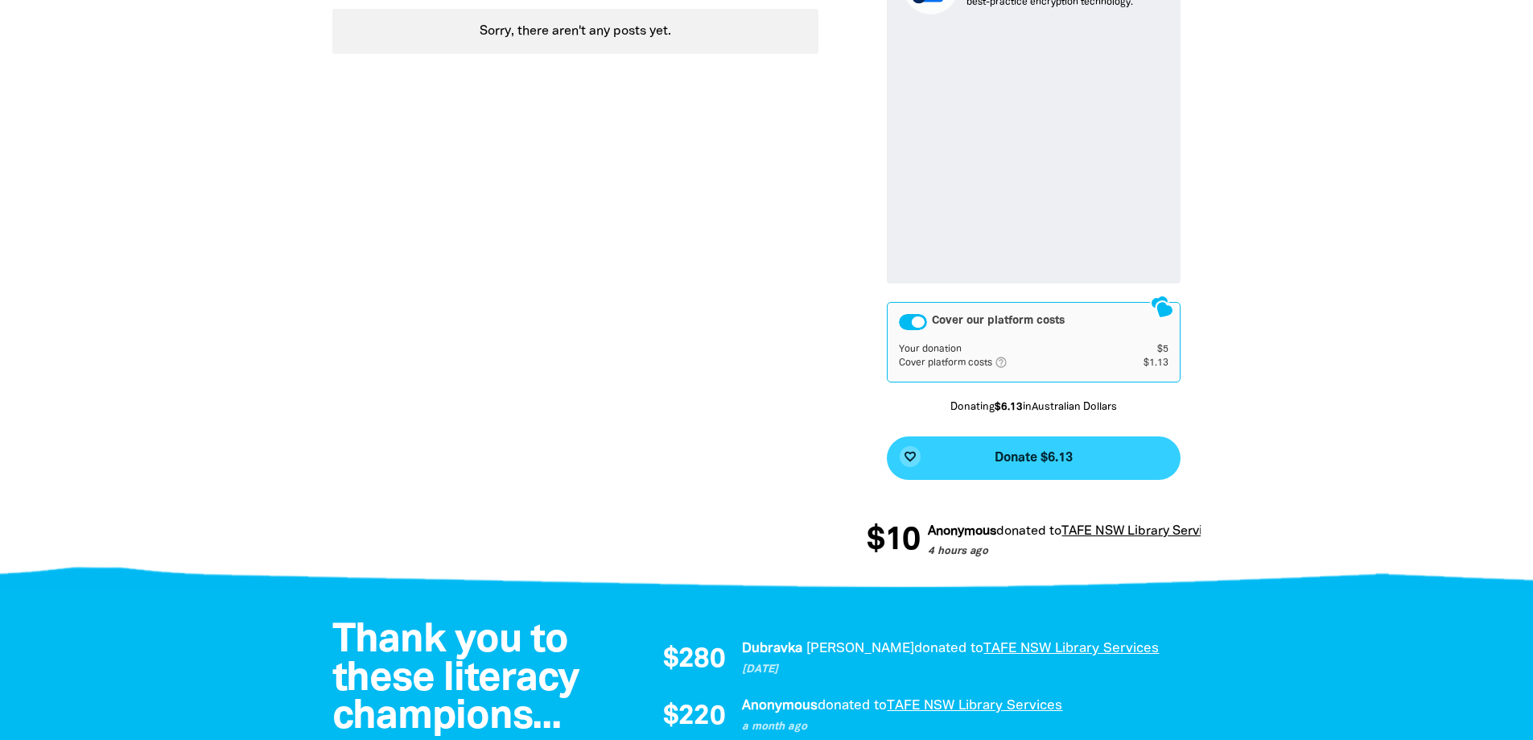
click at [1002, 453] on span "Donate $6.13" at bounding box center [1034, 458] width 78 height 13
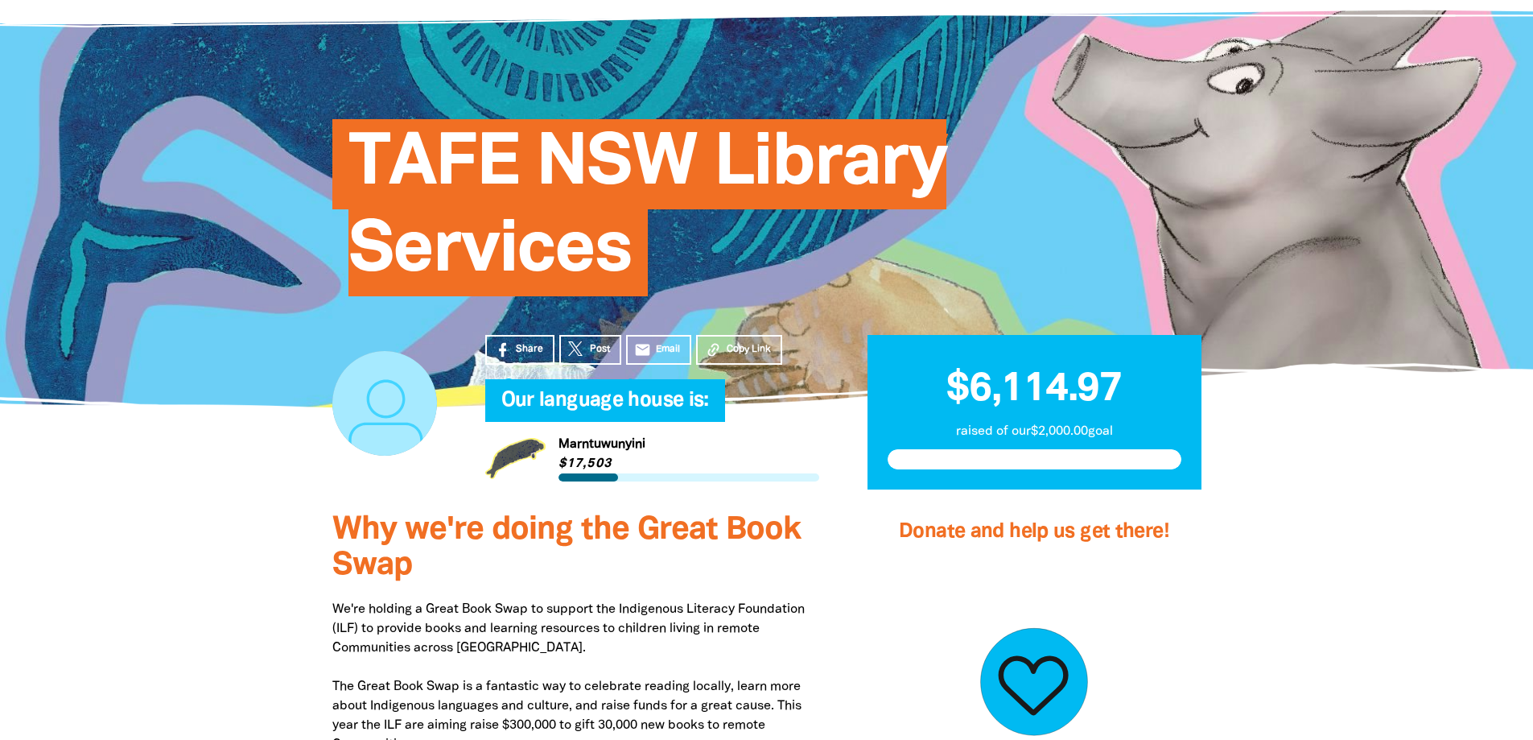
scroll to position [0, 0]
